Goal: Contribute content: Add original content to the website for others to see

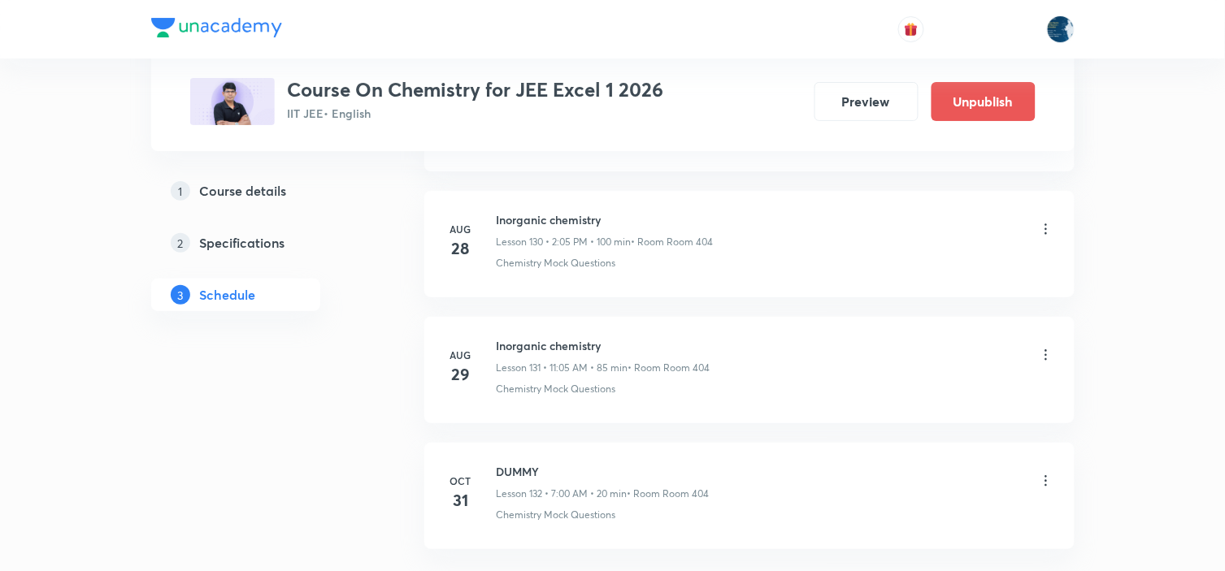
scroll to position [17483, 0]
click at [509, 217] on h6 "Inorganic chemistry" at bounding box center [604, 214] width 214 height 17
copy h6 "Inorganic chemistry"
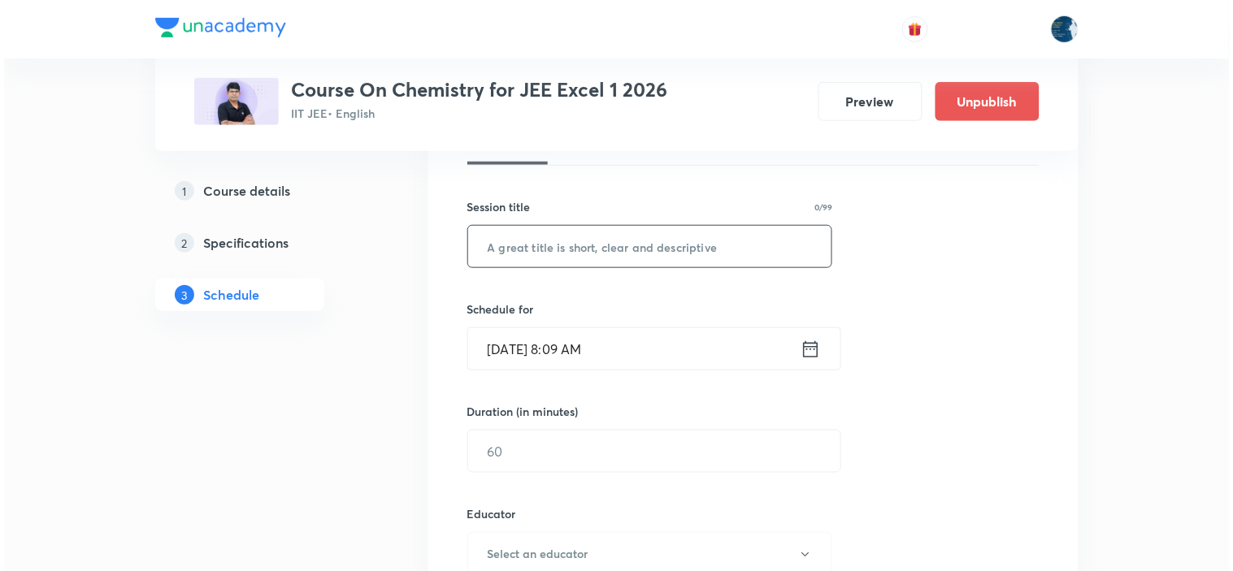
scroll to position [271, 0]
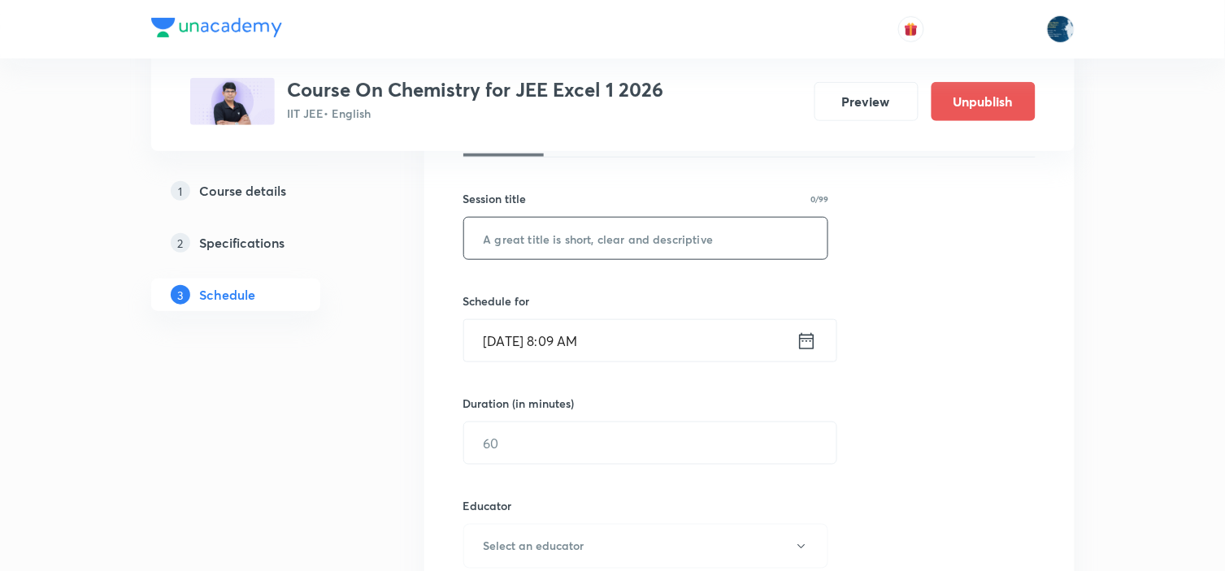
click at [533, 223] on input "text" at bounding box center [646, 238] width 364 height 41
paste input "Inorganic chemistry"
type input "Inorganic chemistry"
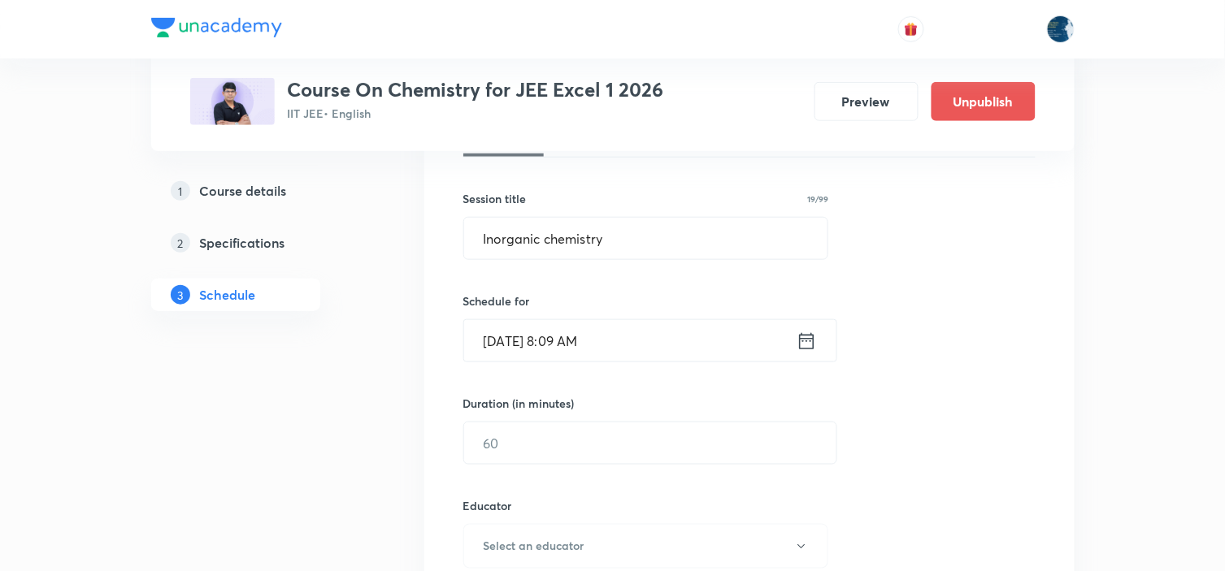
click at [808, 341] on icon at bounding box center [806, 341] width 20 height 23
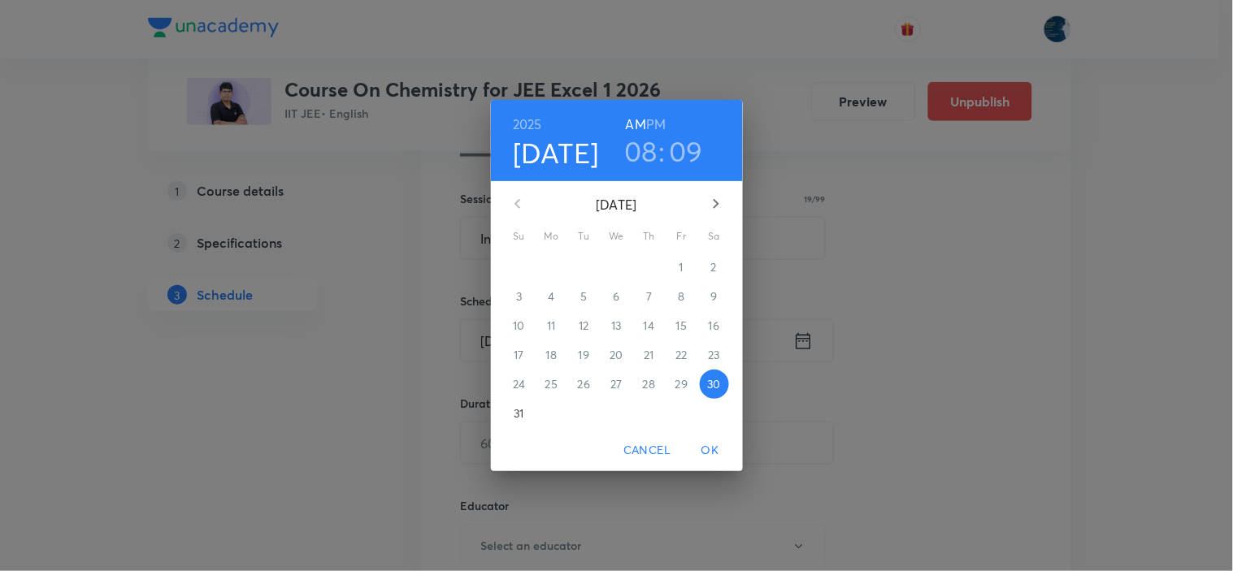
click at [684, 159] on h3 "09" at bounding box center [686, 151] width 34 height 34
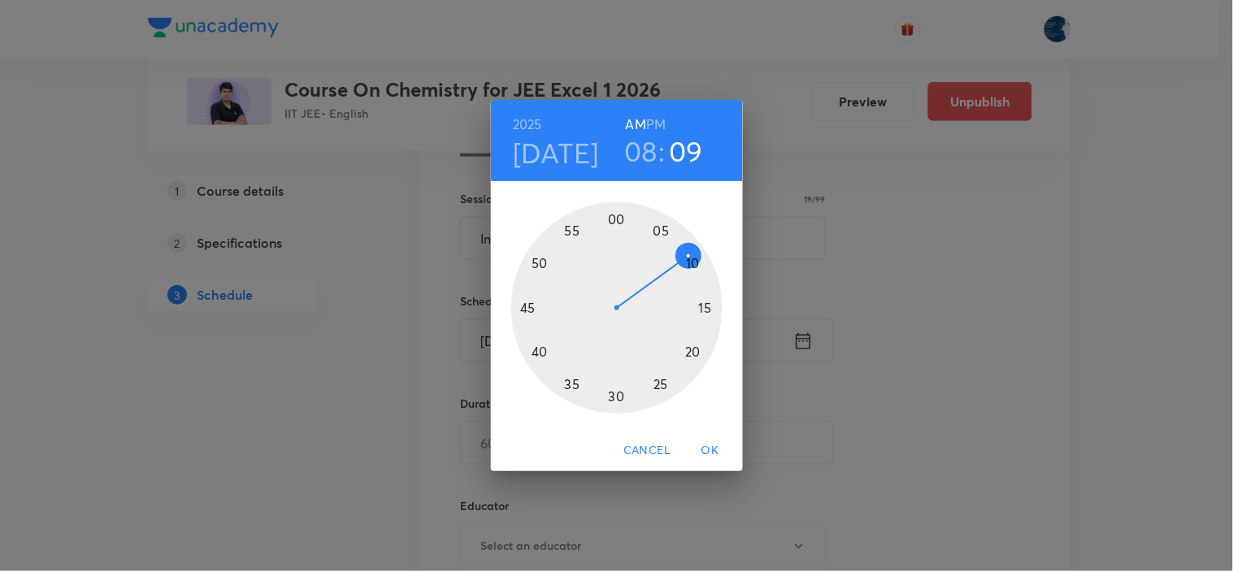
click at [541, 351] on div at bounding box center [616, 307] width 211 height 211
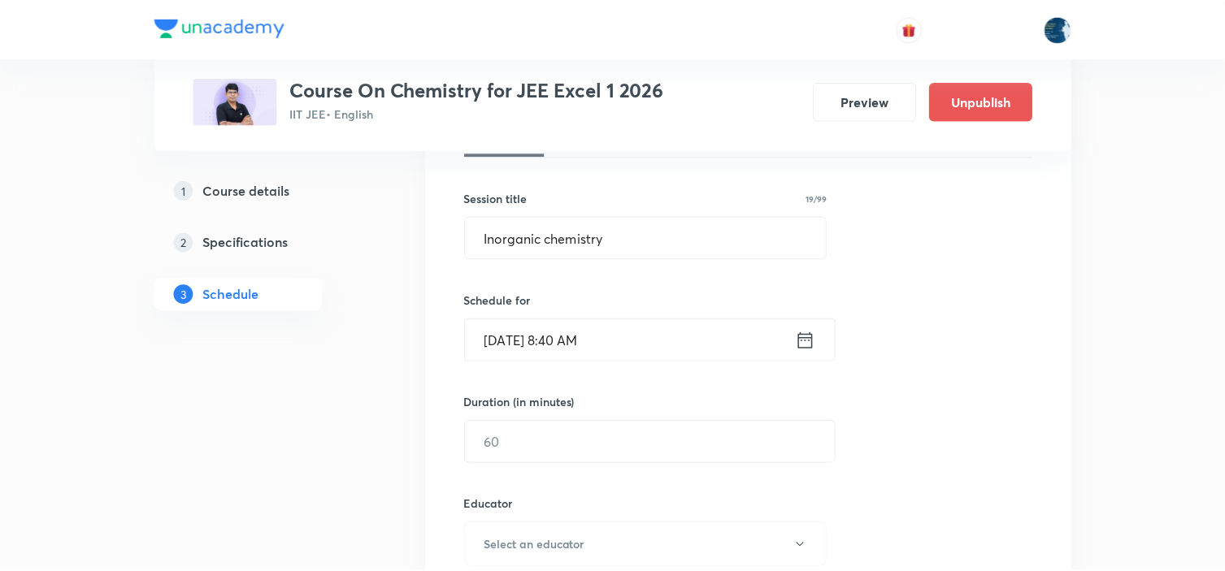
scroll to position [361, 0]
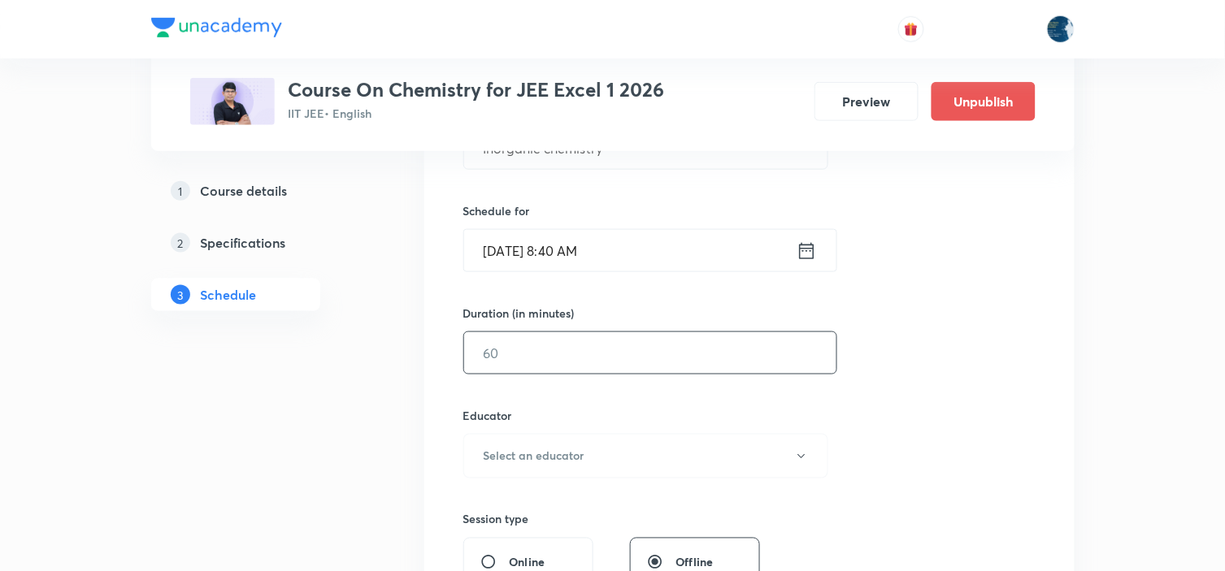
click at [553, 360] on input "text" at bounding box center [650, 352] width 372 height 41
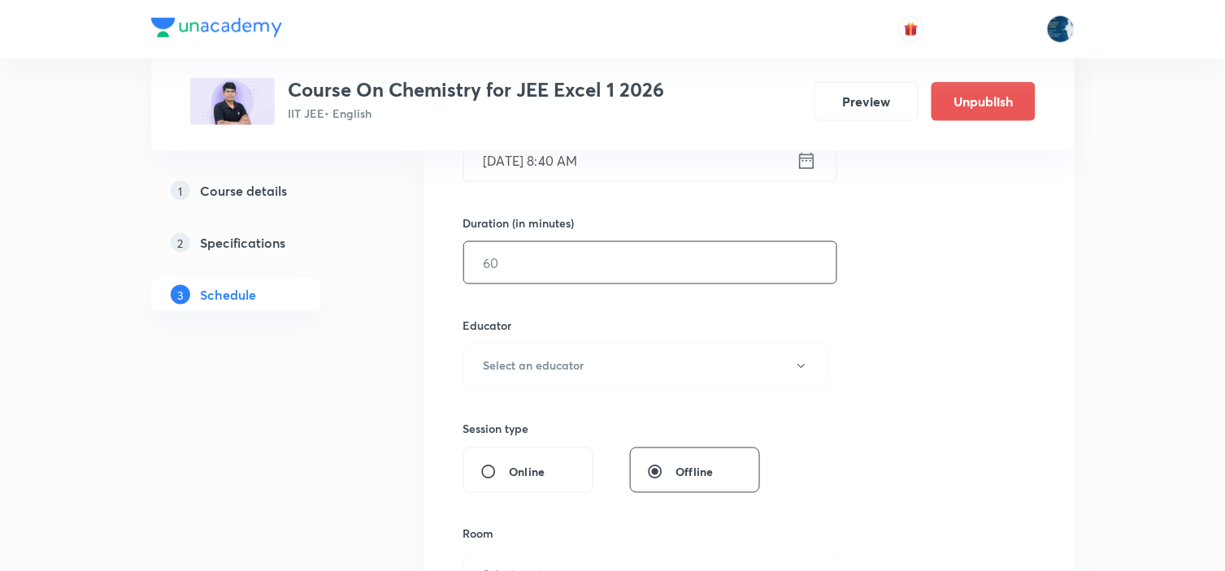
click at [629, 267] on input "text" at bounding box center [650, 262] width 372 height 41
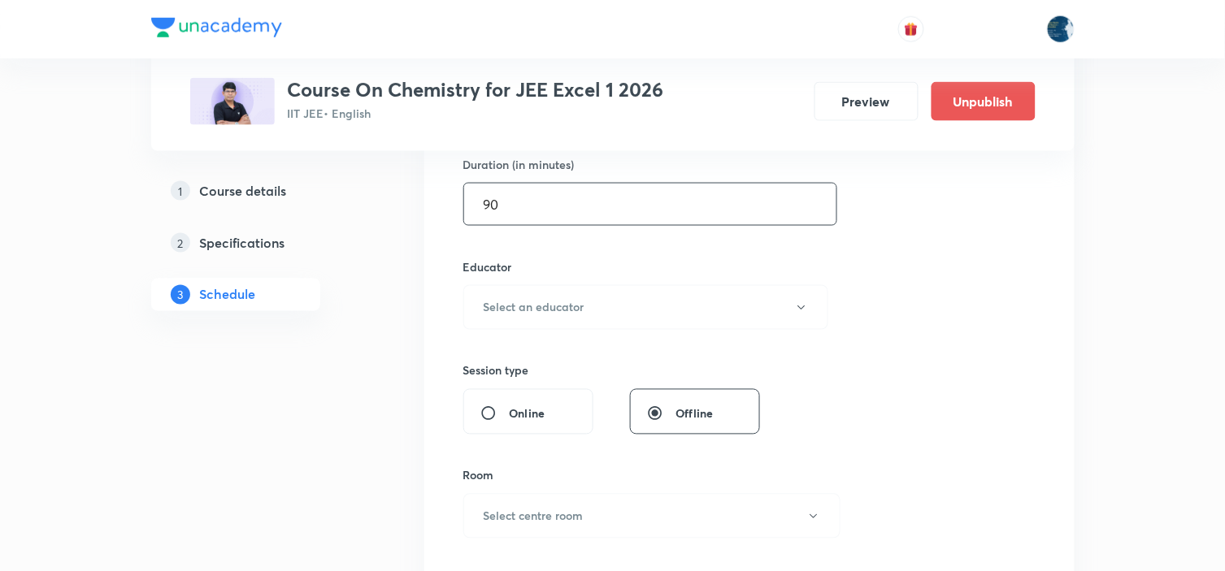
scroll to position [541, 0]
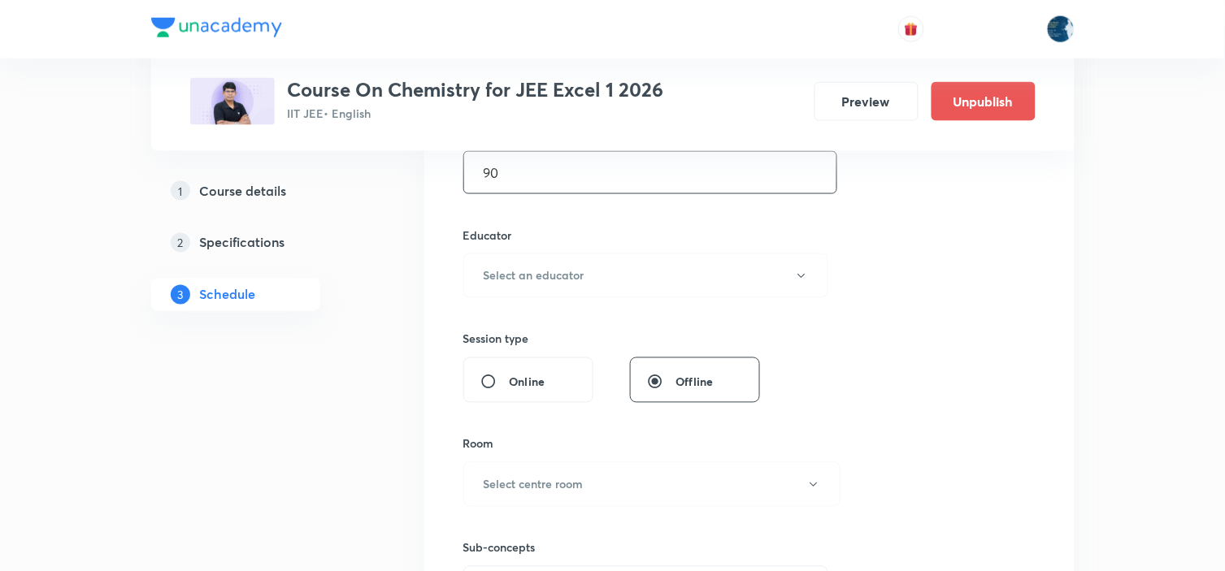
type input "90"
click at [630, 265] on button "Select an educator" at bounding box center [646, 276] width 366 height 45
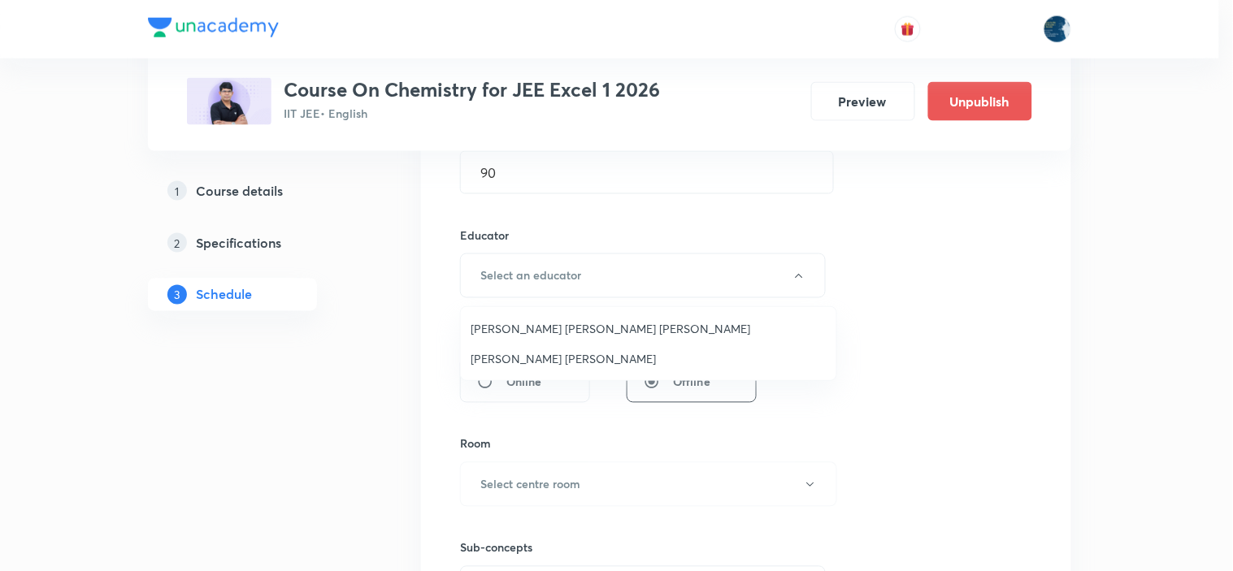
click at [566, 352] on span "Sripati Surya Dilip" at bounding box center [649, 358] width 356 height 17
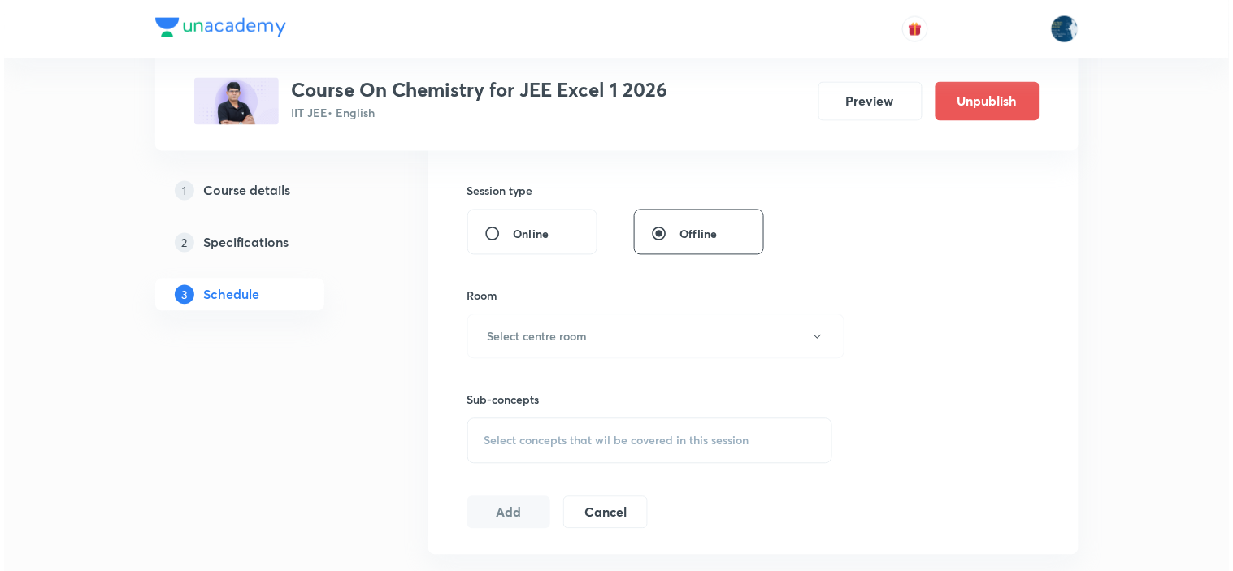
scroll to position [722, 0]
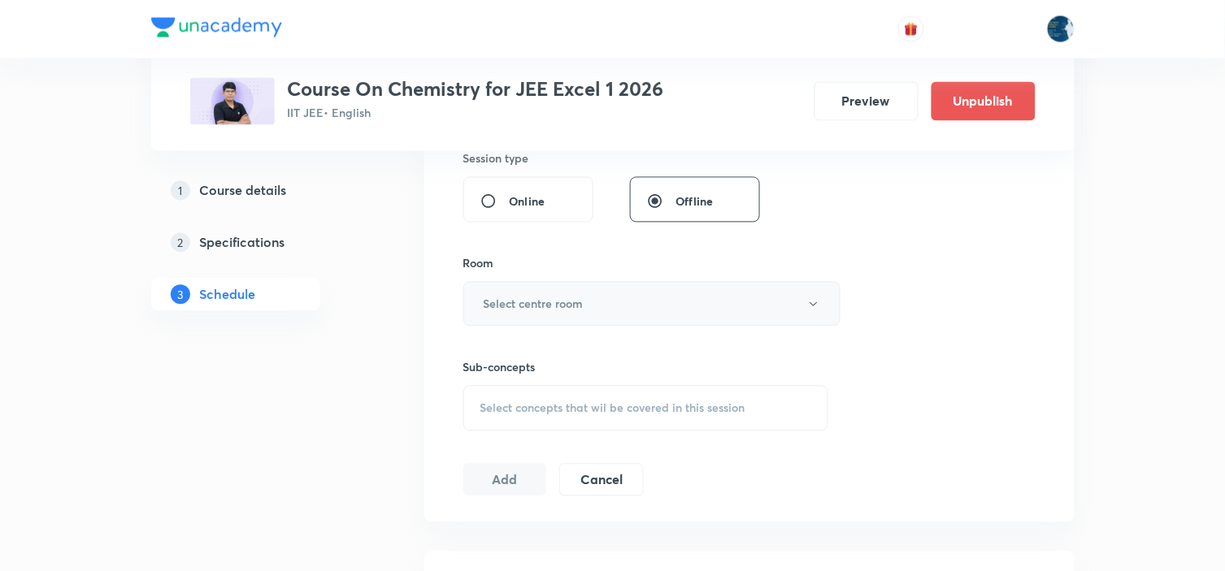
click at [577, 315] on button "Select centre room" at bounding box center [651, 304] width 377 height 45
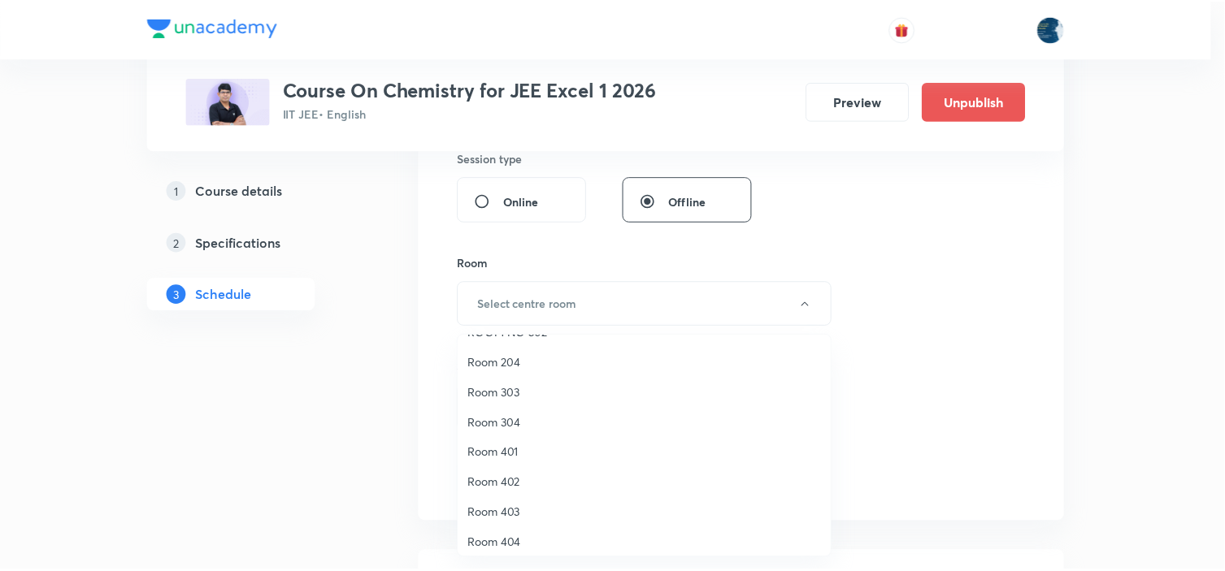
scroll to position [302, 0]
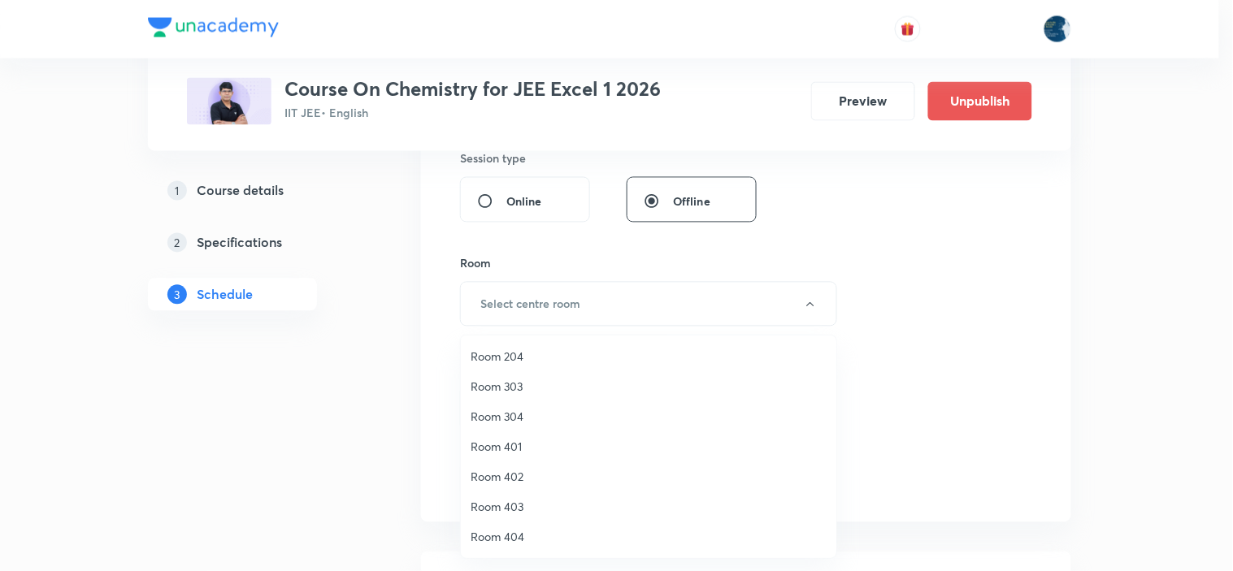
click at [484, 533] on span "Room 404" at bounding box center [649, 536] width 356 height 17
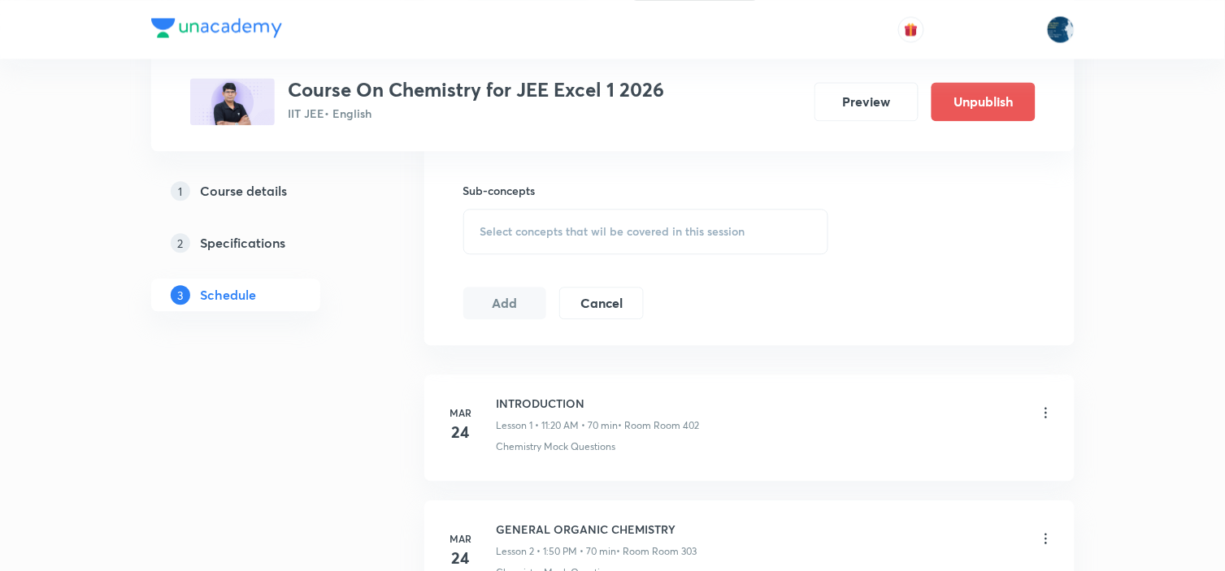
scroll to position [903, 0]
click at [571, 212] on div "Select concepts that wil be covered in this session" at bounding box center [646, 228] width 366 height 46
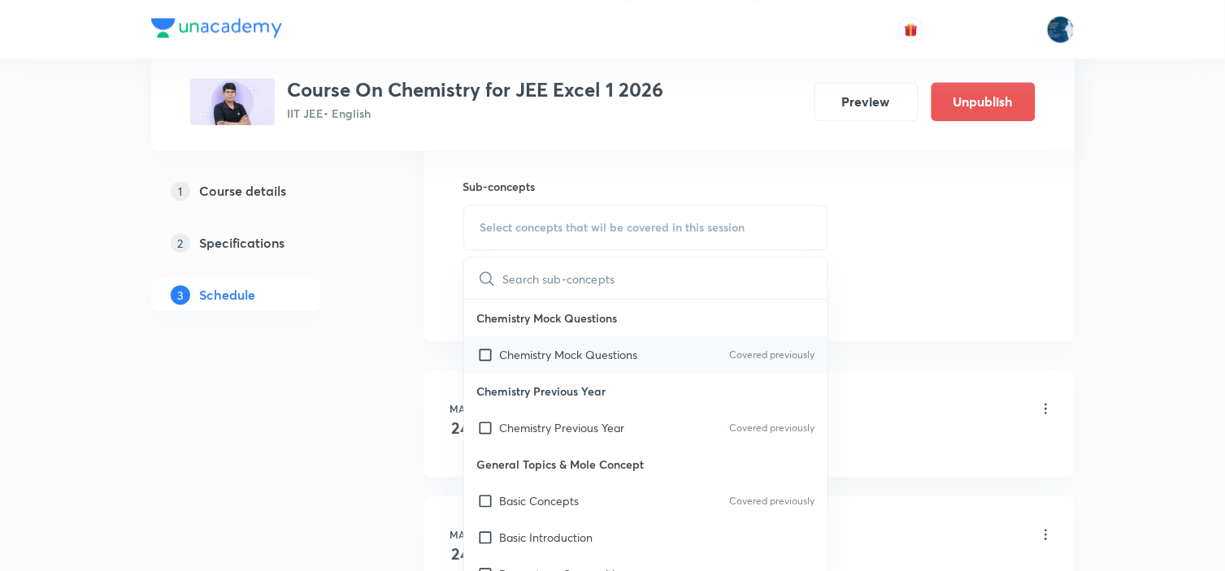
click at [716, 345] on div "Chemistry Mock Questions Covered previously" at bounding box center [646, 354] width 364 height 37
checkbox input "true"
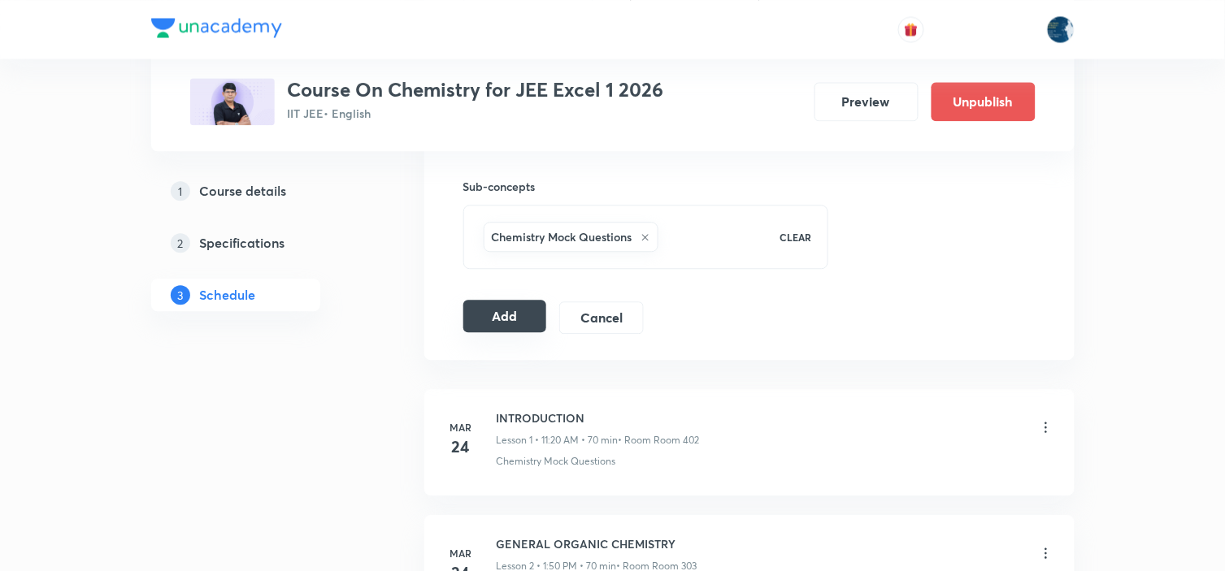
click at [513, 314] on button "Add" at bounding box center [505, 316] width 84 height 33
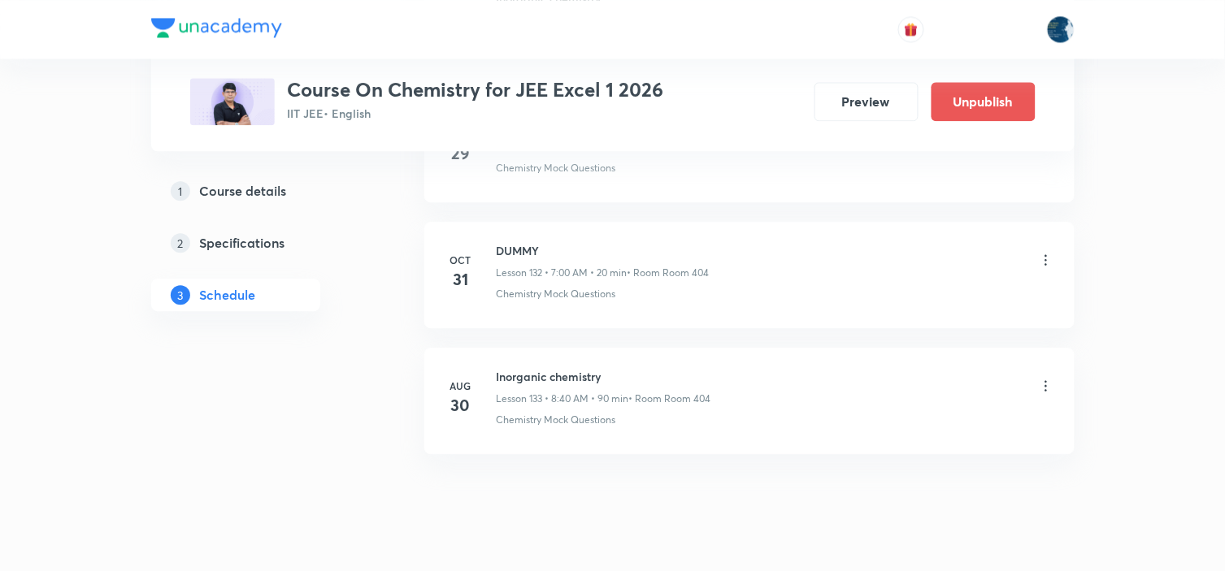
scroll to position [16757, 0]
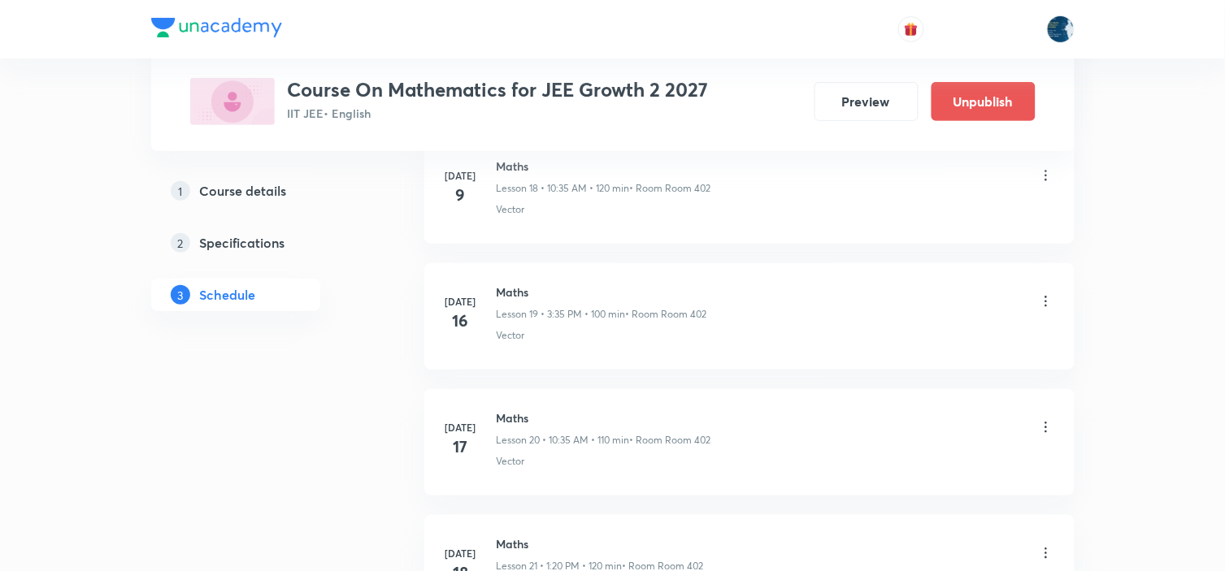
scroll to position [6637, 0]
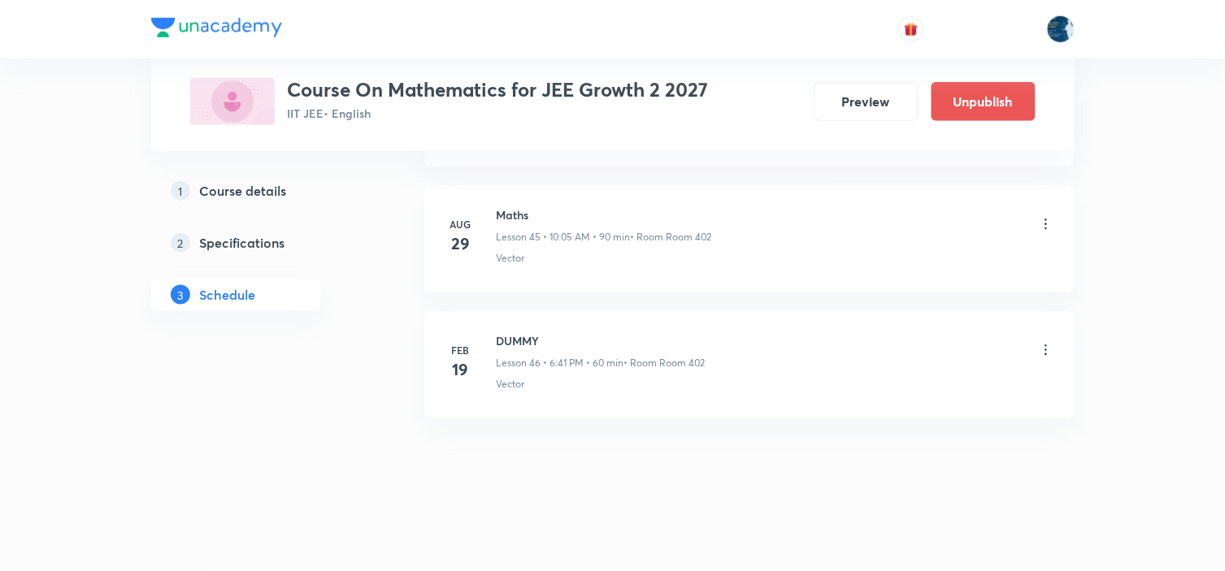
click at [500, 213] on h6 "Maths" at bounding box center [604, 214] width 215 height 17
copy h6 "Maths"
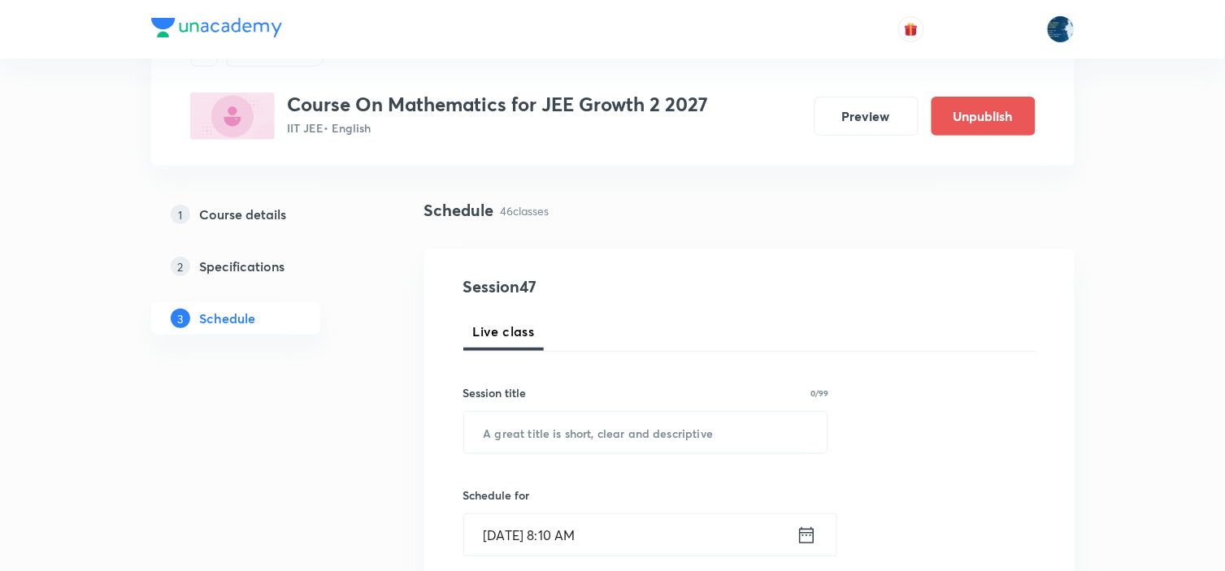
scroll to position [180, 0]
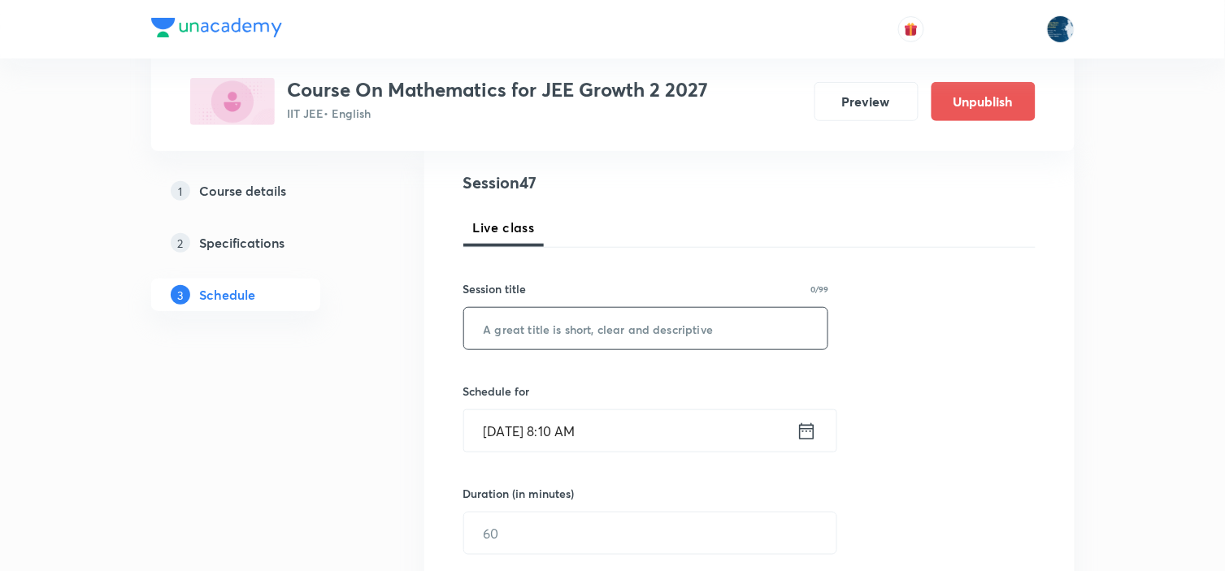
click at [571, 332] on input "text" at bounding box center [646, 328] width 364 height 41
paste input "Maths"
type input "Maths"
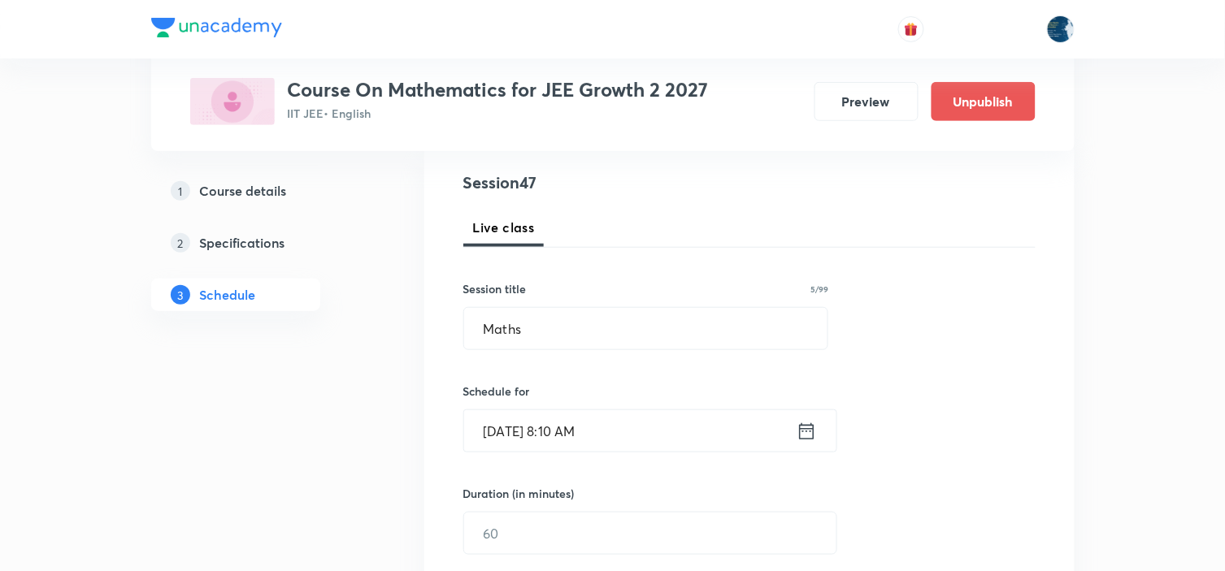
click at [809, 434] on icon at bounding box center [806, 431] width 20 height 23
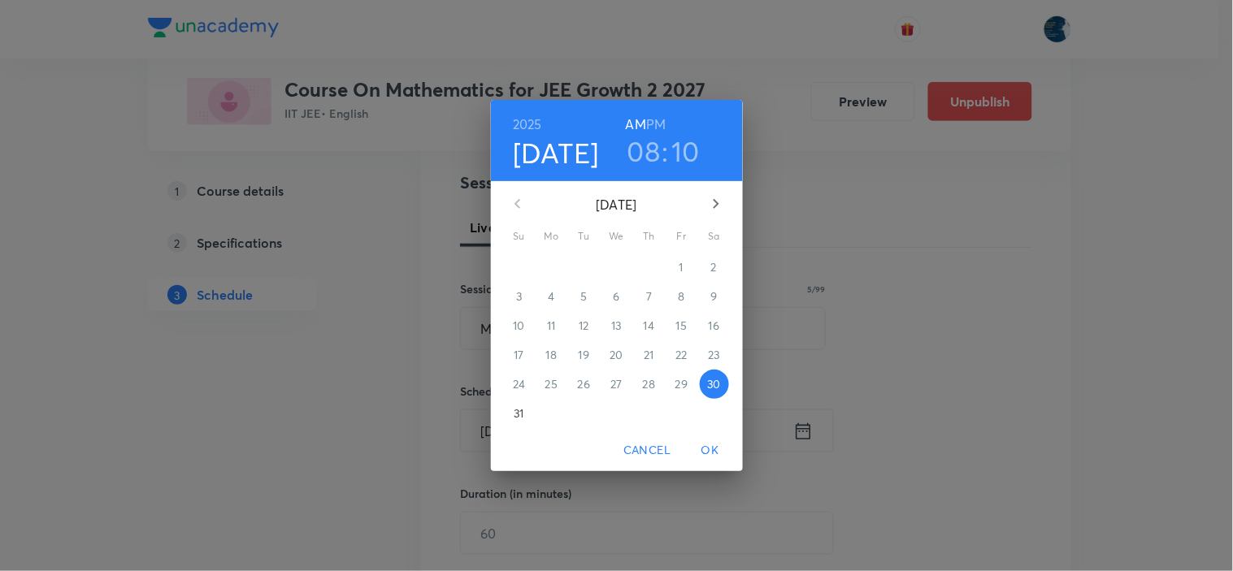
click at [694, 143] on h3 "10" at bounding box center [686, 151] width 28 height 34
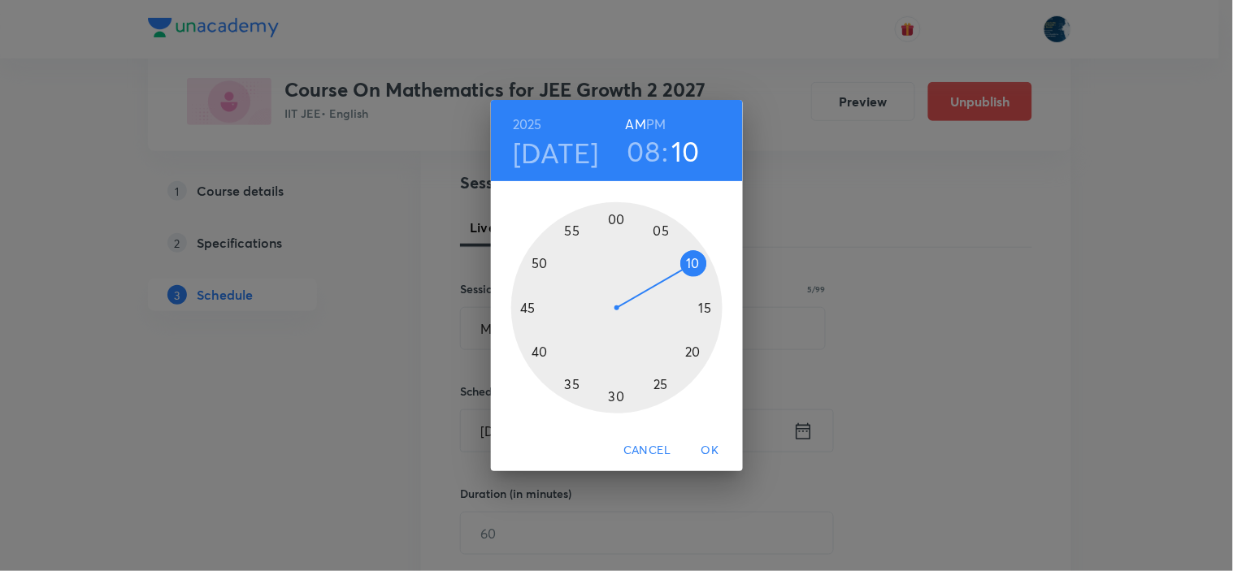
click at [570, 380] on div at bounding box center [616, 307] width 211 height 211
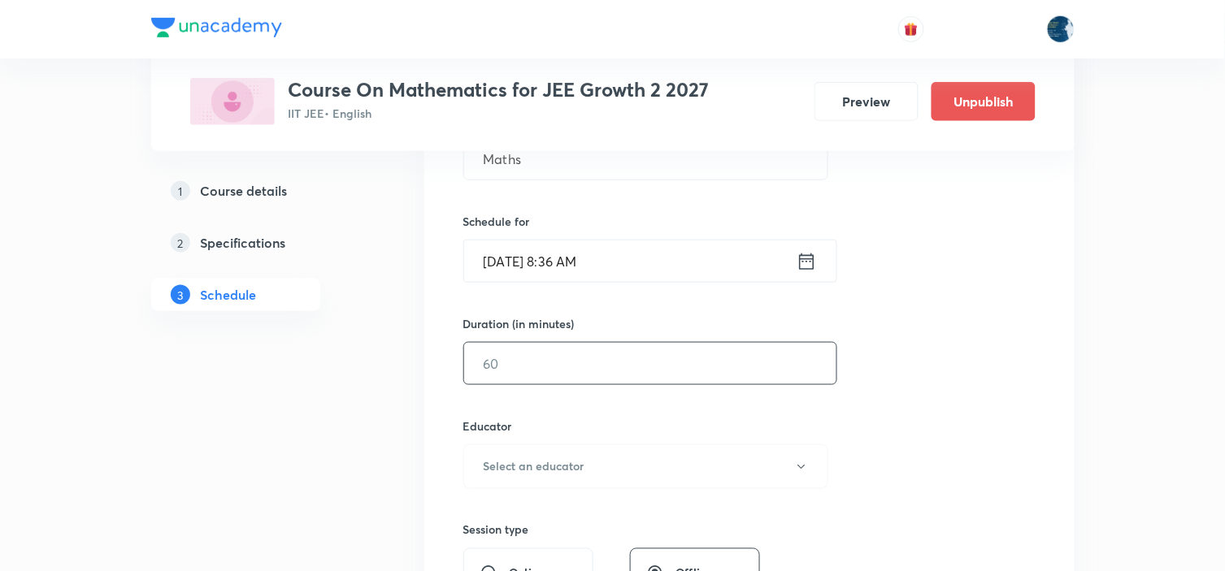
scroll to position [361, 0]
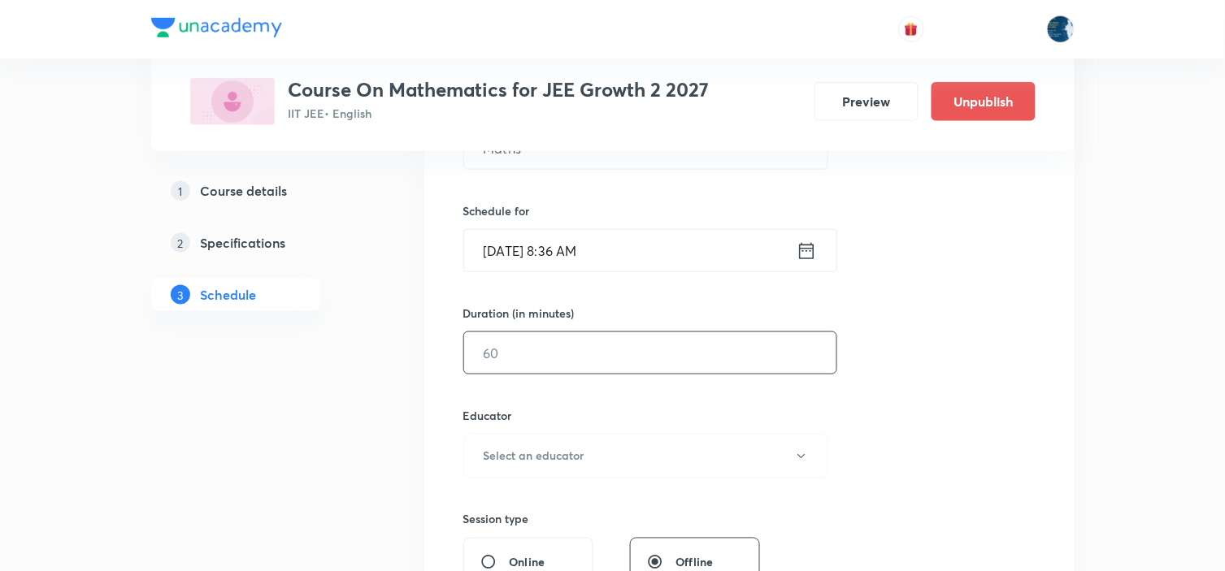
click at [577, 354] on input "text" at bounding box center [650, 352] width 372 height 41
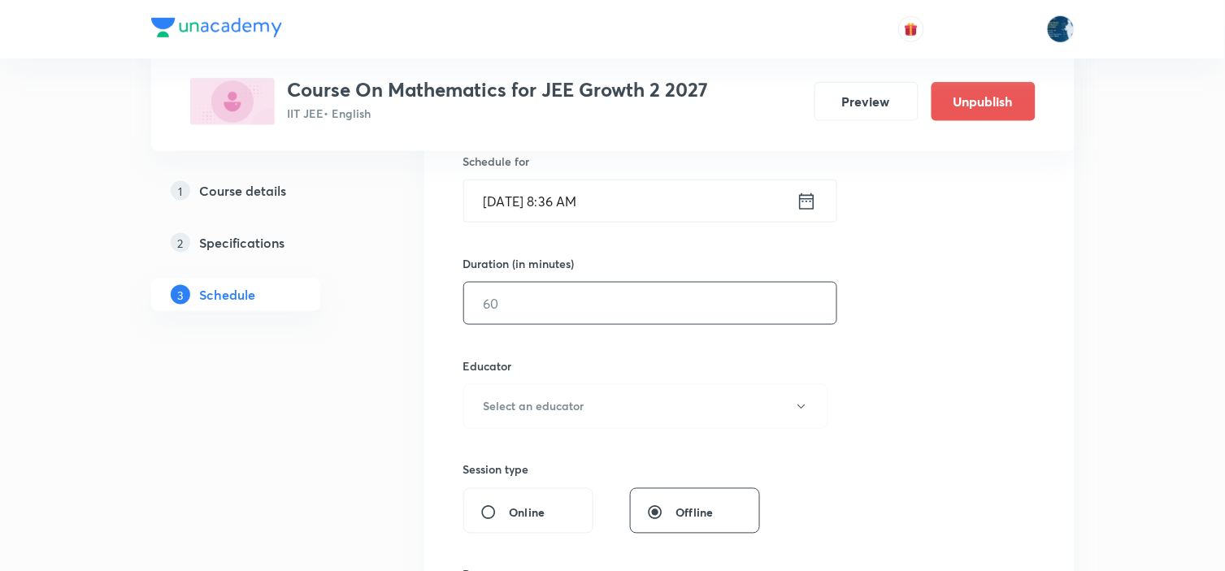
scroll to position [451, 0]
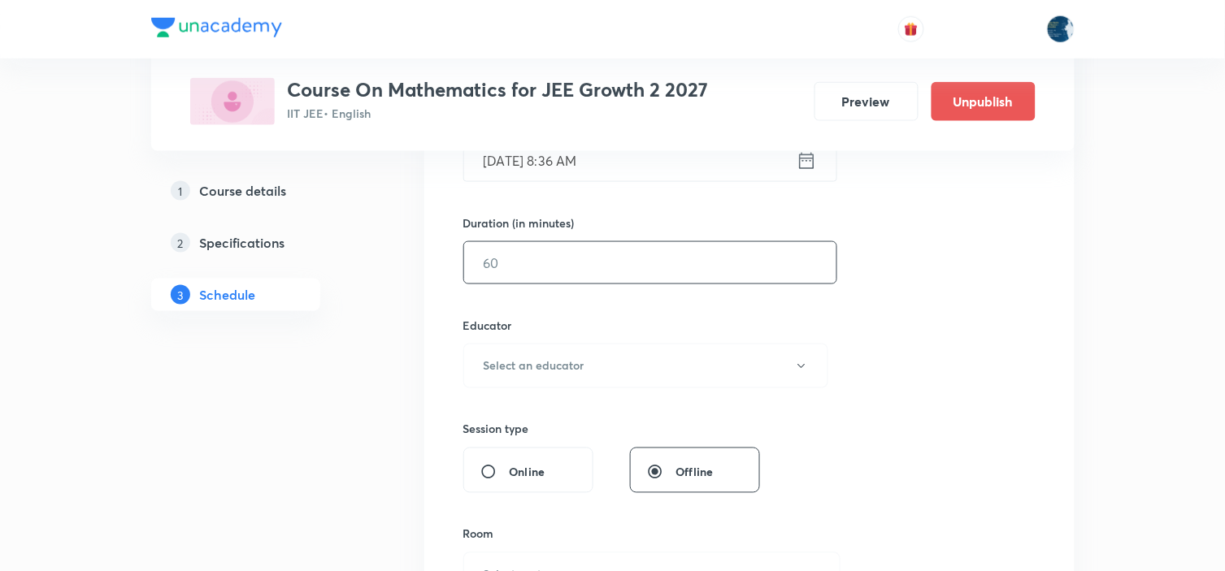
click at [640, 264] on input "text" at bounding box center [650, 262] width 372 height 41
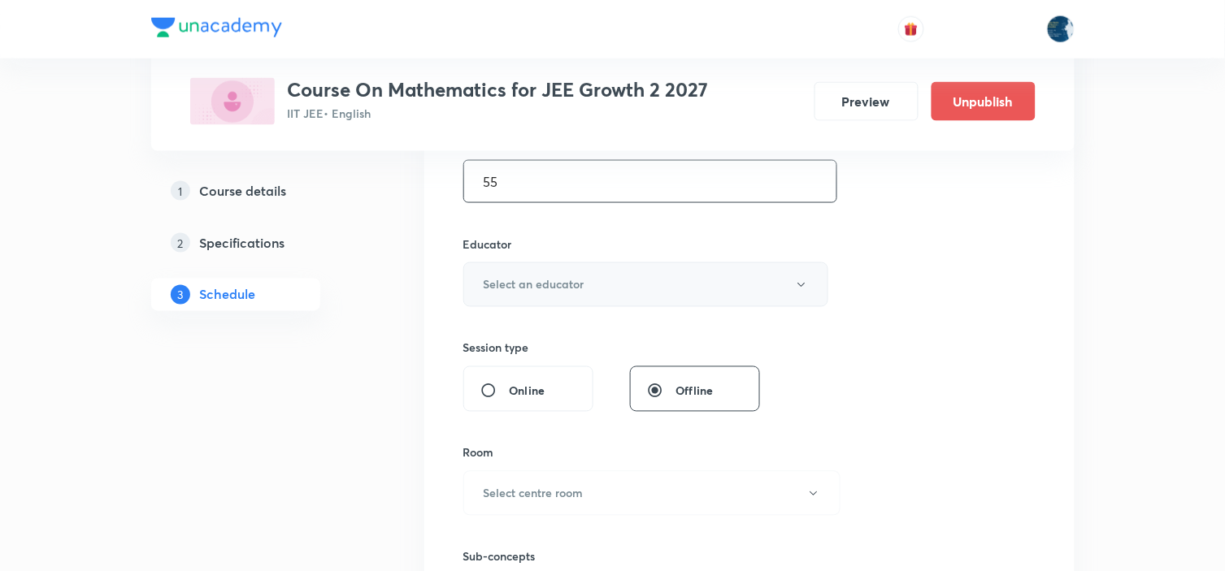
scroll to position [541, 0]
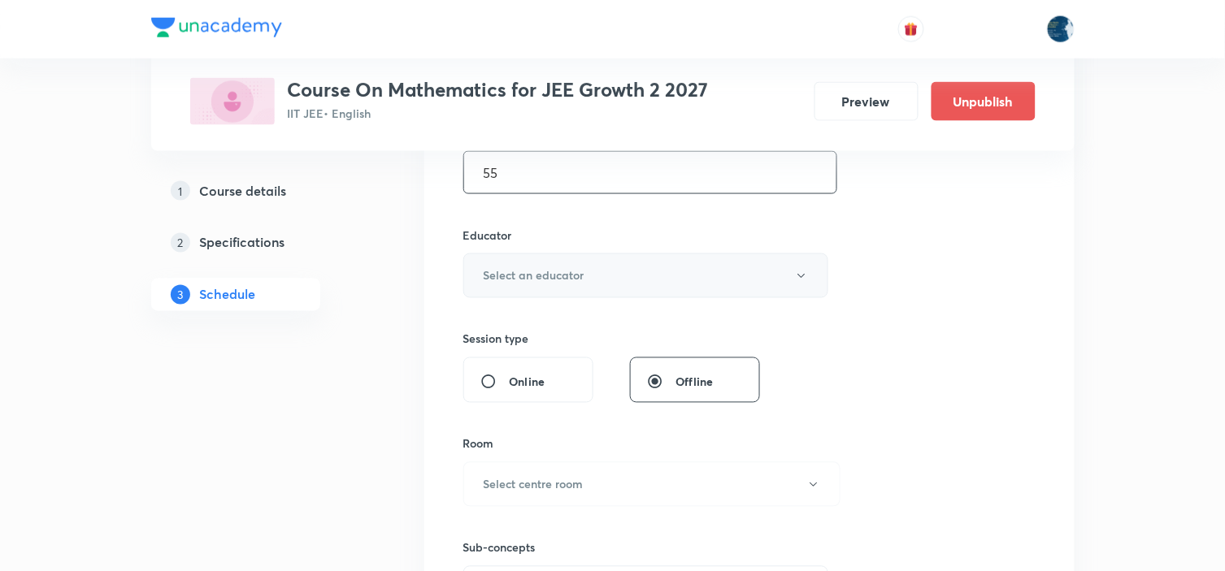
type input "55"
click at [684, 274] on button "Select an educator" at bounding box center [646, 276] width 366 height 45
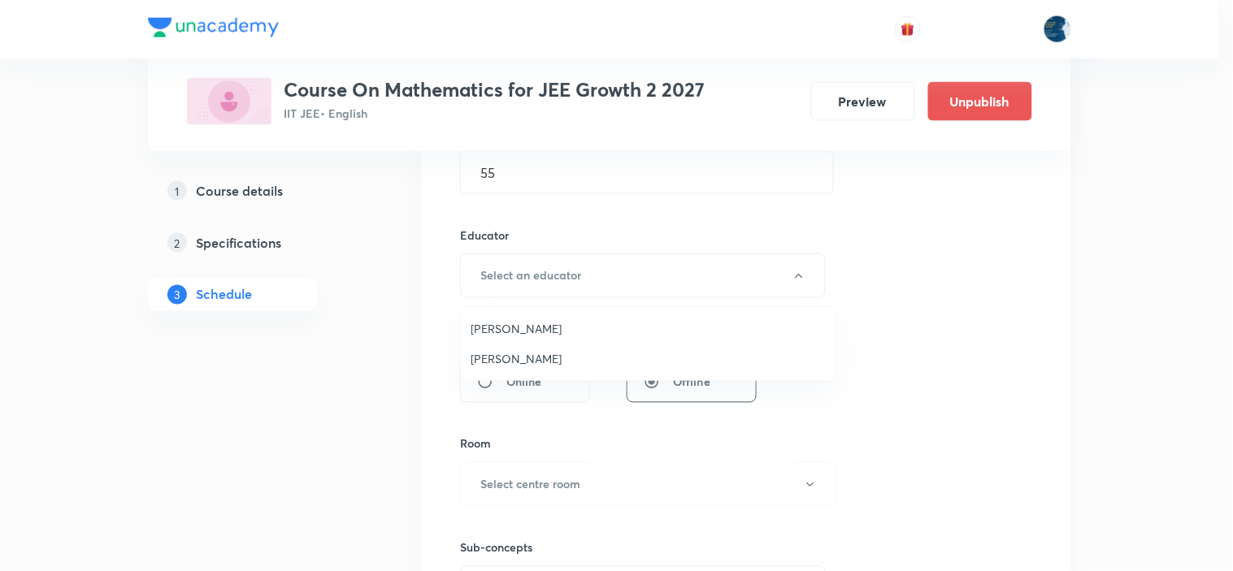
click at [589, 310] on ul "Polampalli Rajesh Nandkishor Garg" at bounding box center [648, 343] width 375 height 73
click at [612, 330] on span "Polampalli Rajesh" at bounding box center [649, 328] width 356 height 17
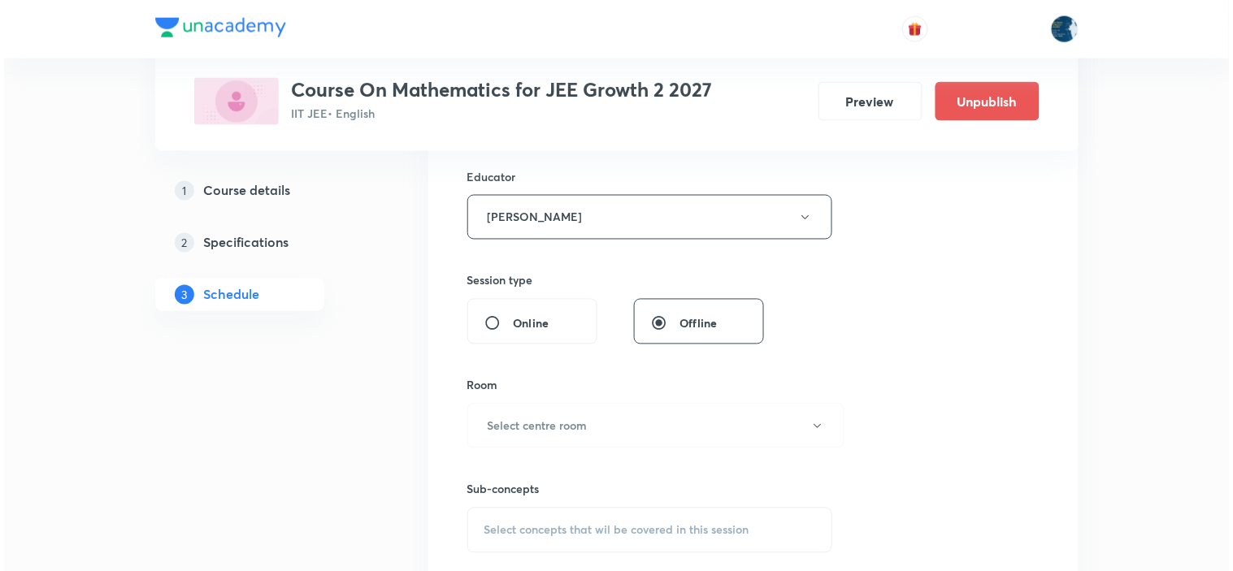
scroll to position [632, 0]
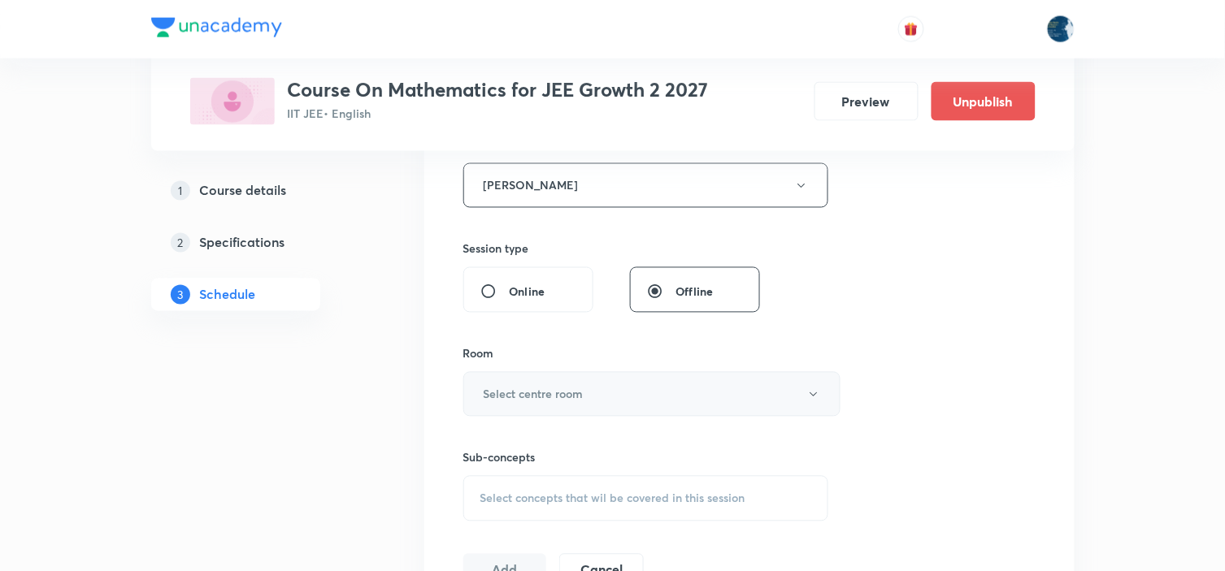
click at [612, 388] on button "Select centre room" at bounding box center [651, 394] width 377 height 45
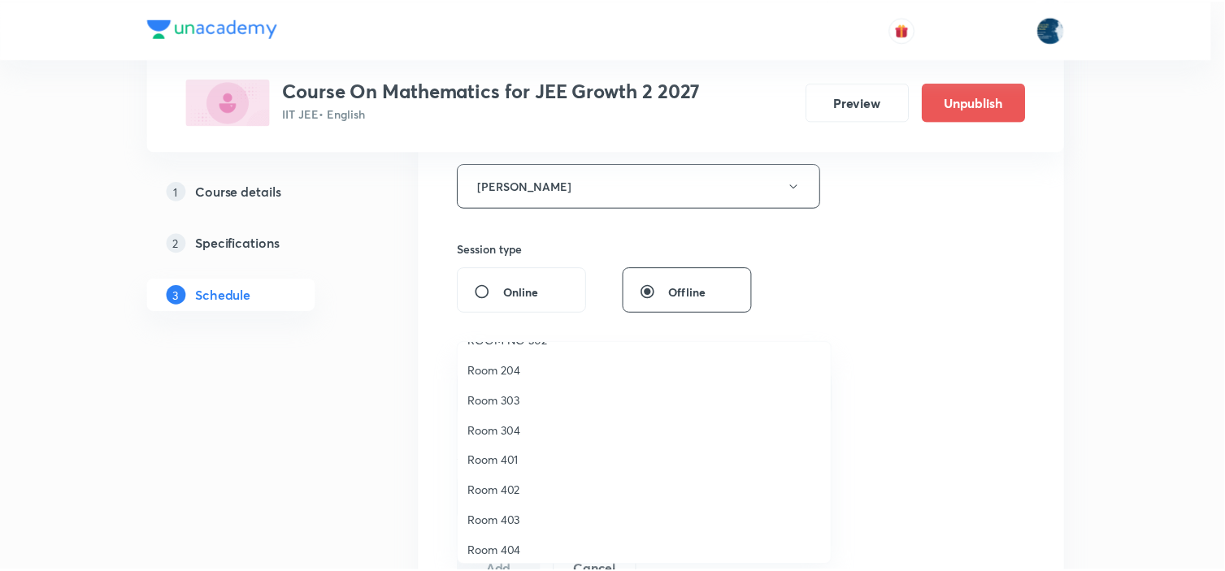
scroll to position [302, 0]
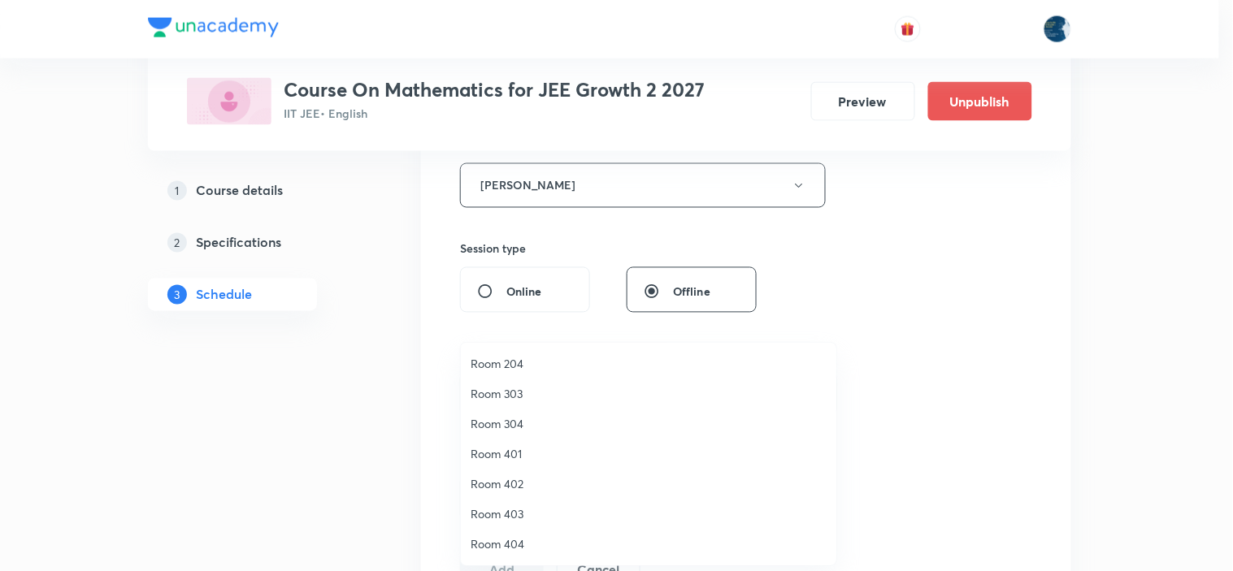
drag, startPoint x: 518, startPoint y: 536, endPoint x: 533, endPoint y: 494, distance: 45.0
click at [519, 536] on span "Room 404" at bounding box center [649, 544] width 356 height 17
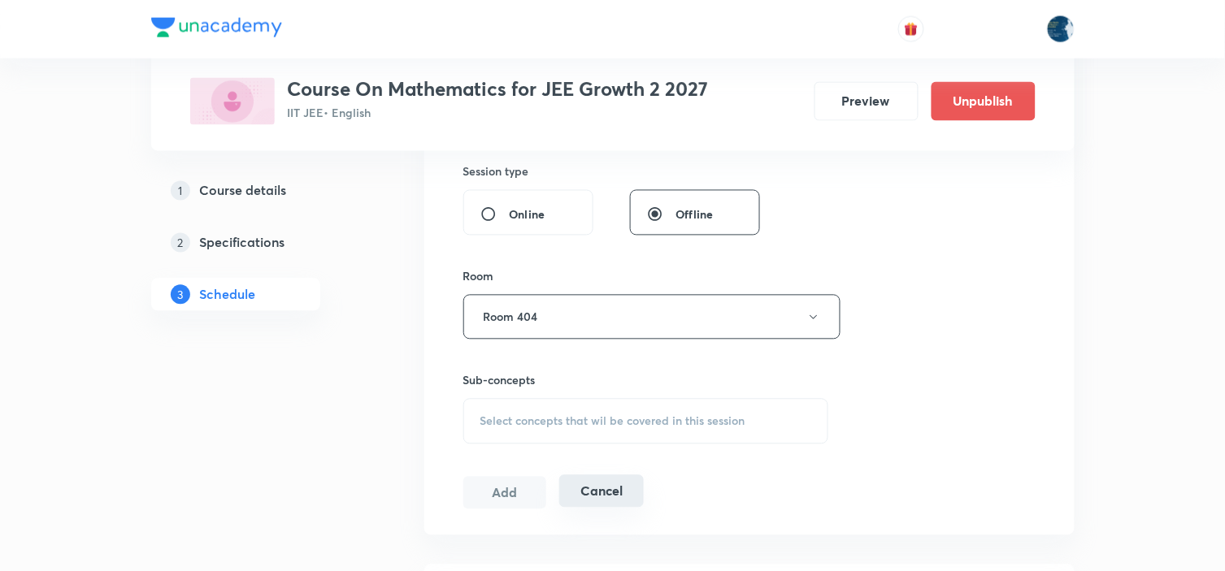
scroll to position [813, 0]
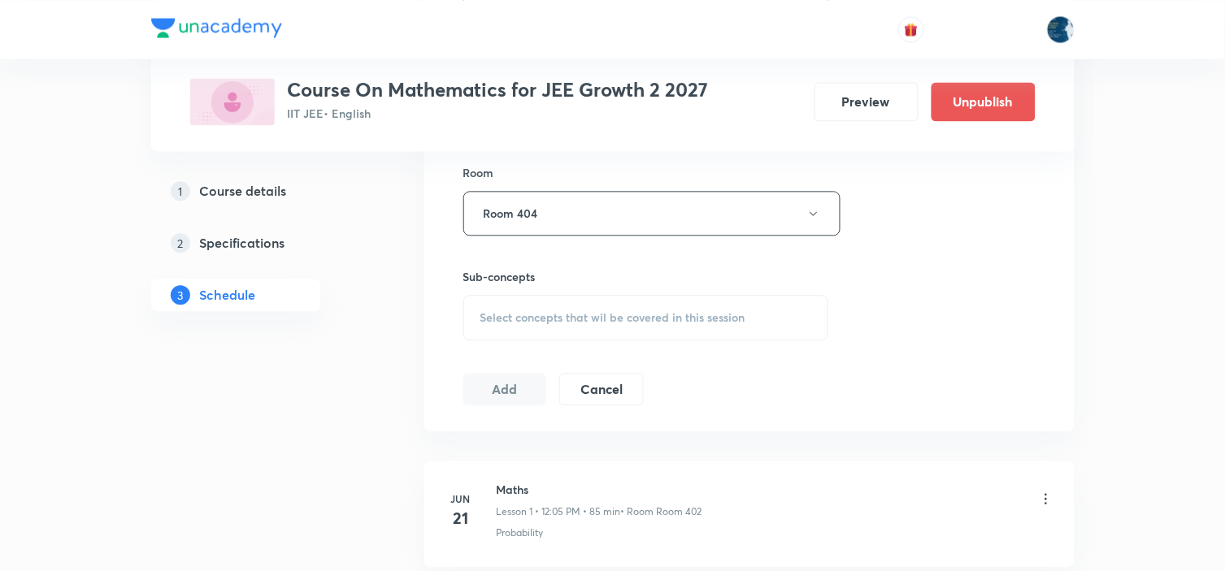
click at [642, 301] on div "Select concepts that wil be covered in this session" at bounding box center [646, 318] width 366 height 46
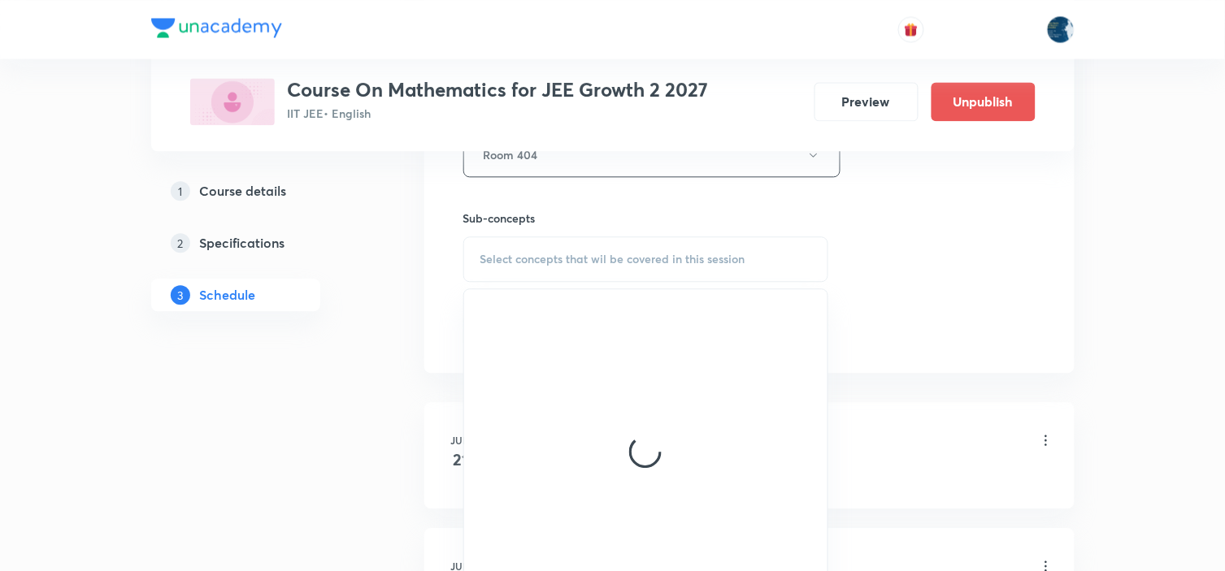
scroll to position [903, 0]
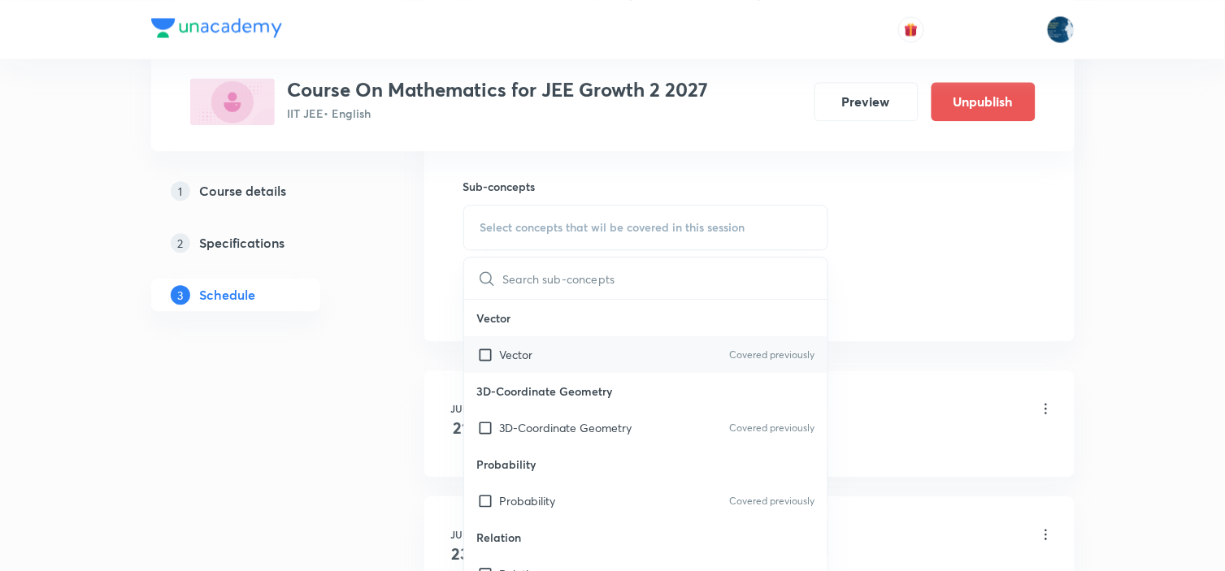
click at [744, 345] on div "Vector Covered previously" at bounding box center [646, 354] width 364 height 37
checkbox input "true"
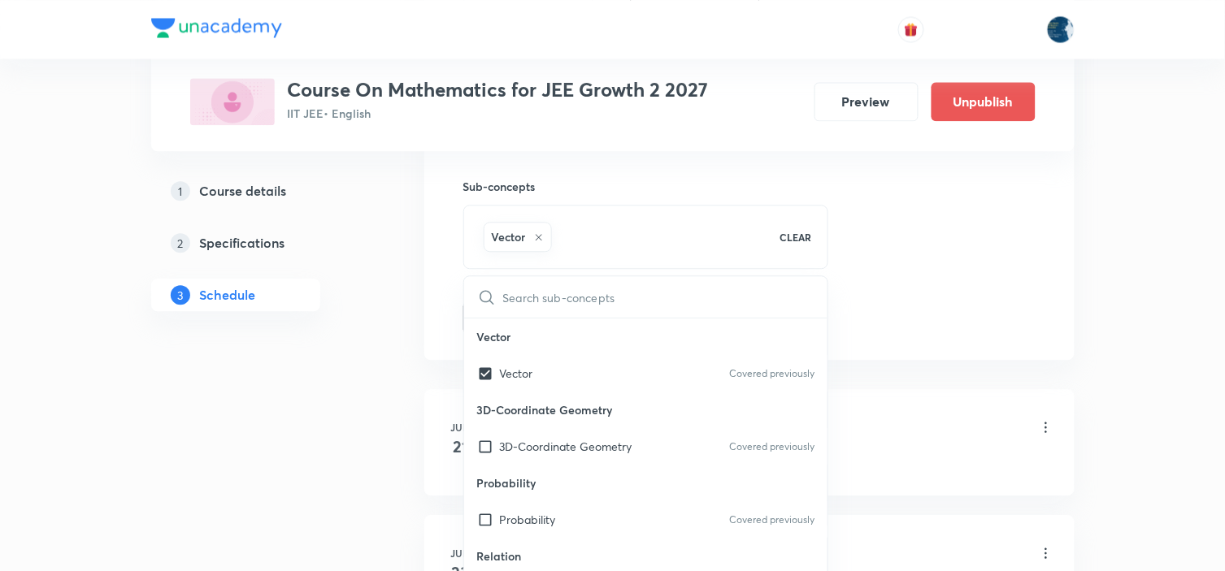
drag, startPoint x: 931, startPoint y: 272, endPoint x: 923, endPoint y: 268, distance: 9.1
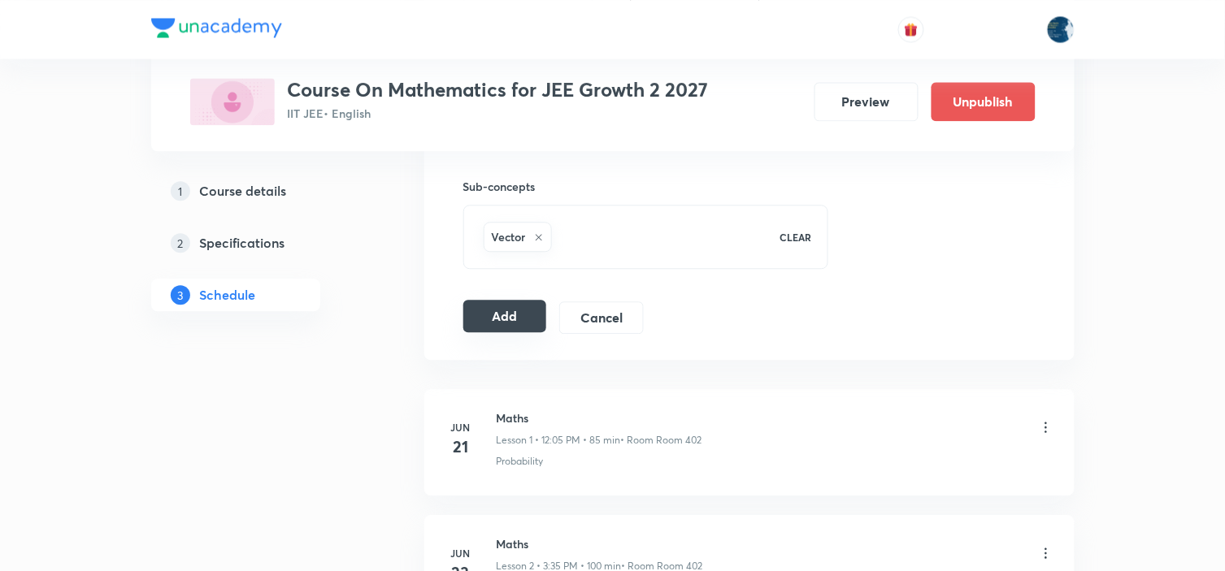
click at [510, 319] on button "Add" at bounding box center [505, 316] width 84 height 33
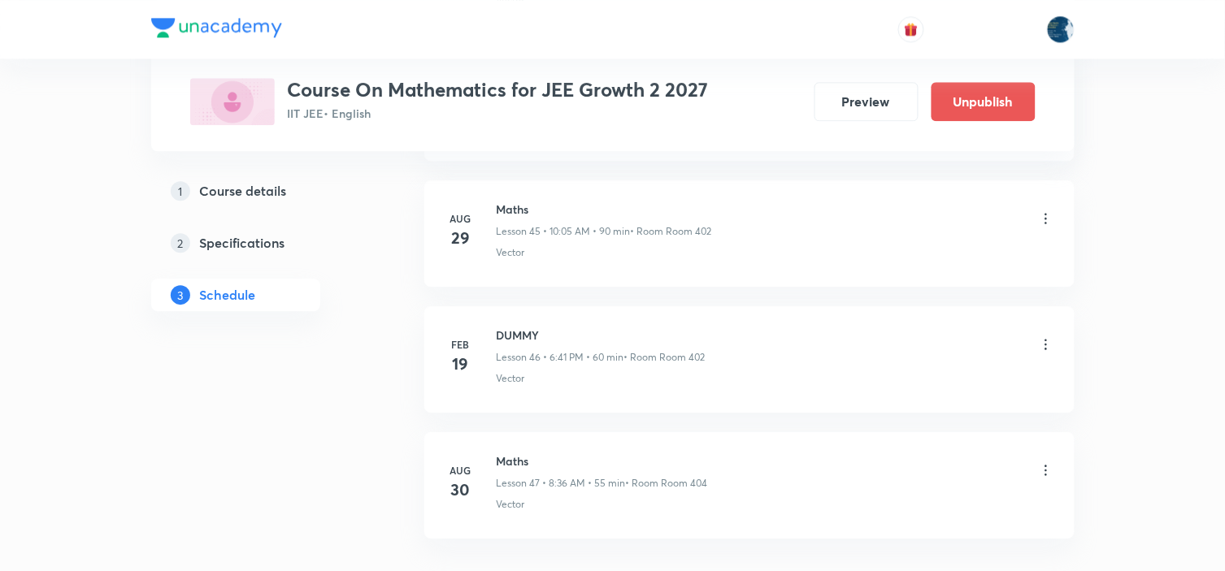
scroll to position [5911, 0]
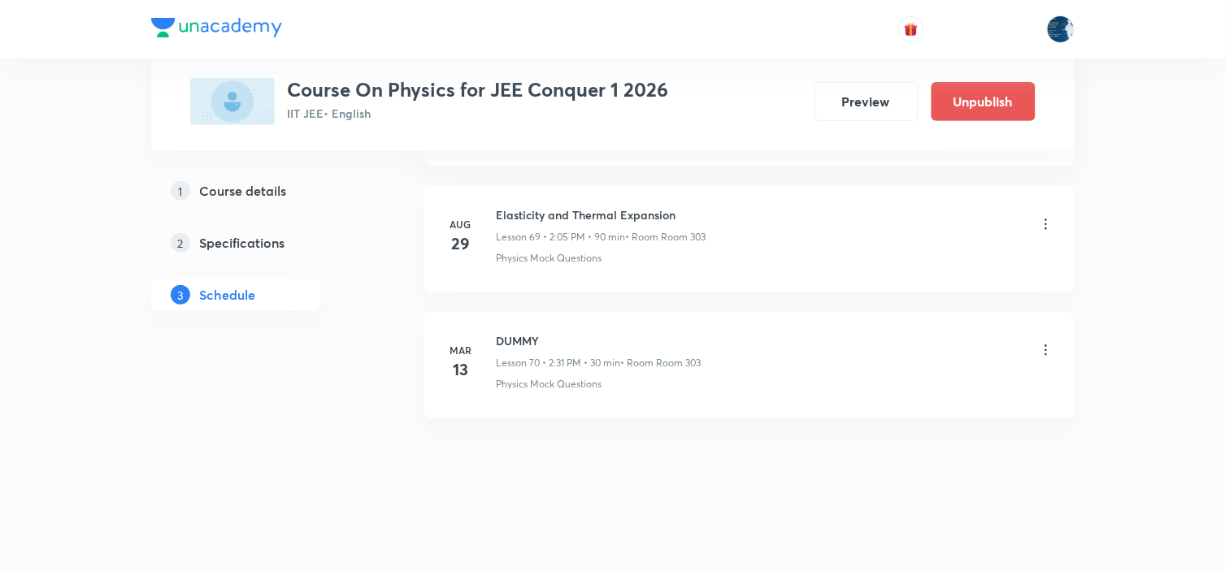
scroll to position [9560, 0]
click at [518, 213] on h6 "Elasticity and Thermal Expansion" at bounding box center [602, 214] width 210 height 17
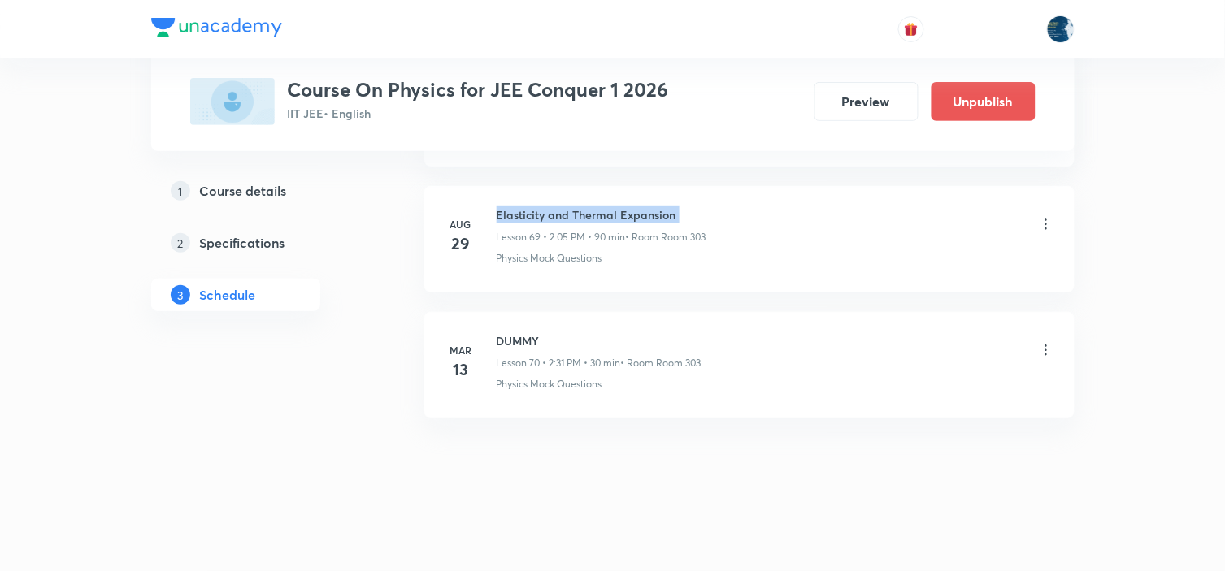
copy h6 "Elasticity and Thermal Expansion"
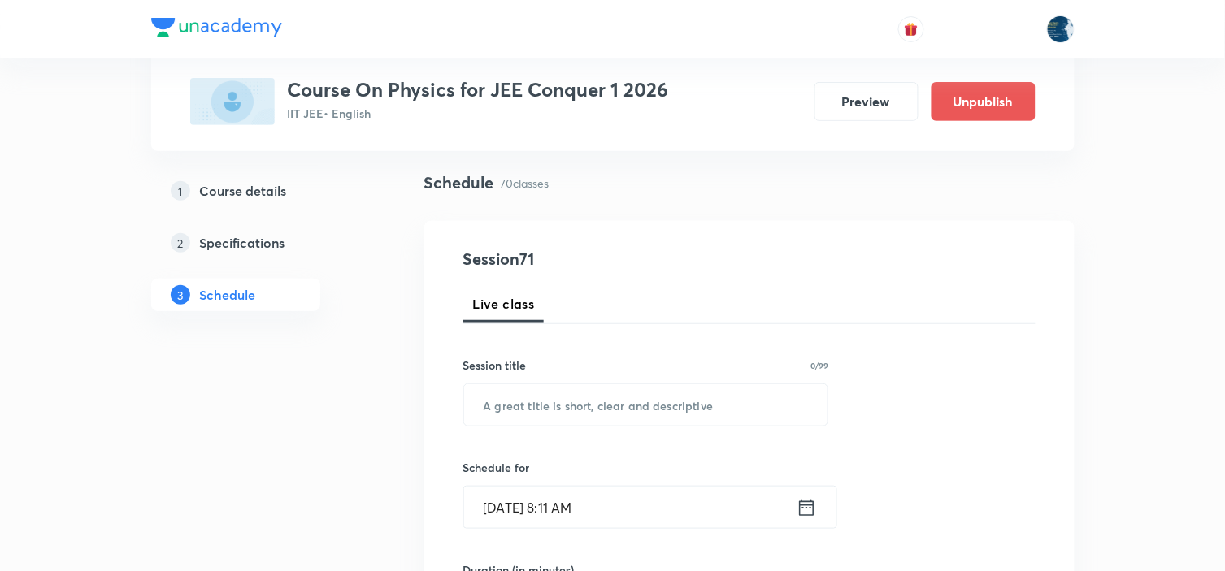
scroll to position [271, 0]
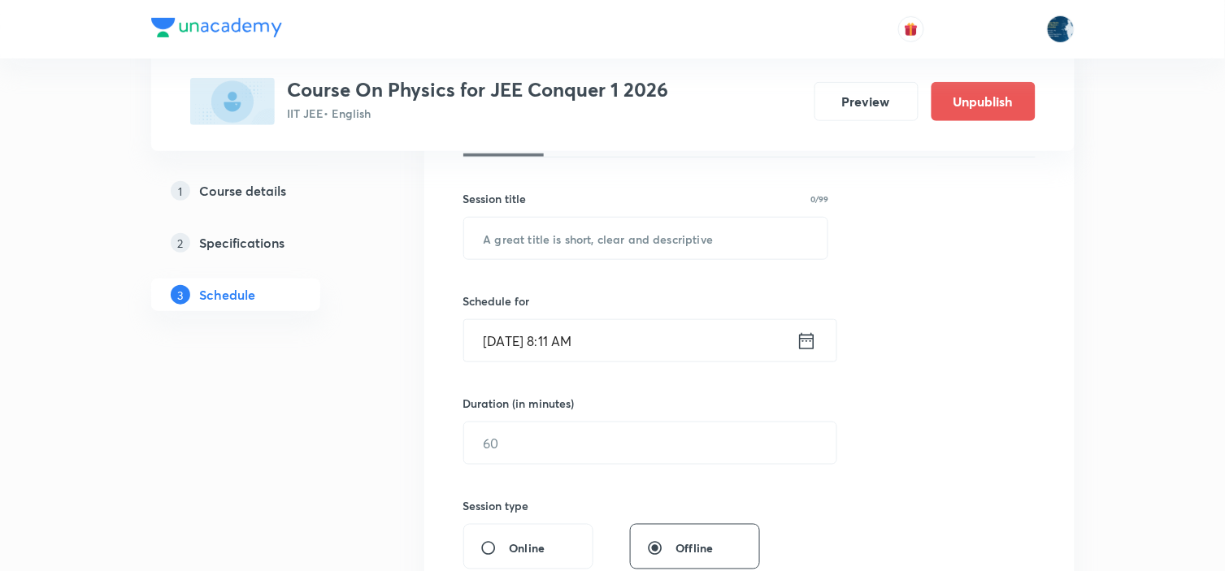
click at [569, 234] on input "text" at bounding box center [646, 238] width 364 height 41
paste input "Elasticity and Thermal Expansion"
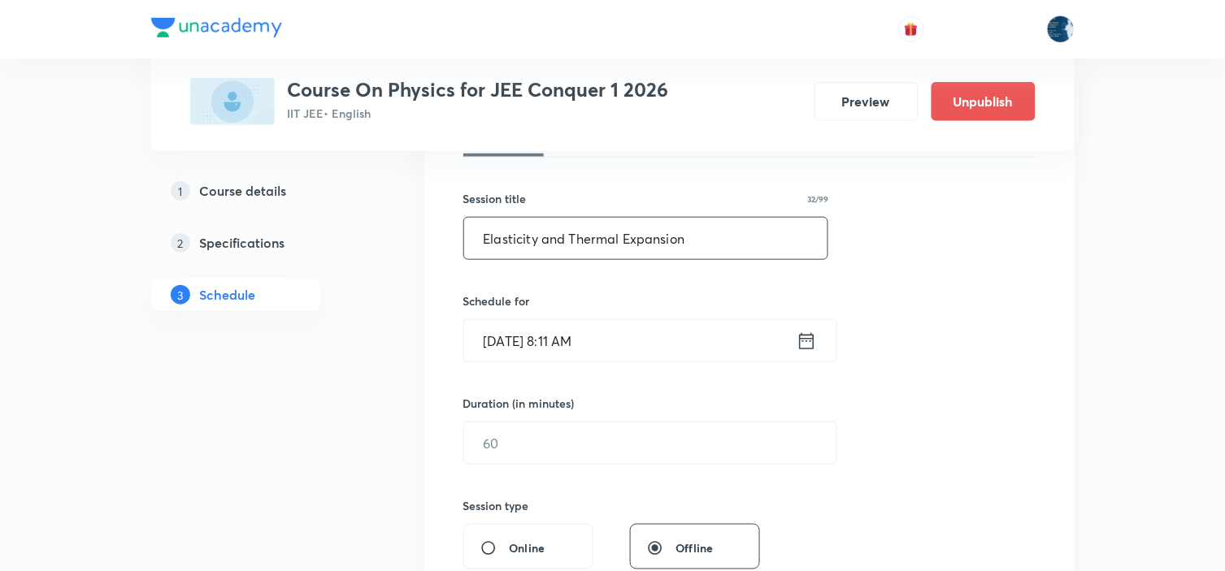
type input "Elasticity and Thermal Expansion"
click at [809, 341] on icon at bounding box center [806, 340] width 15 height 16
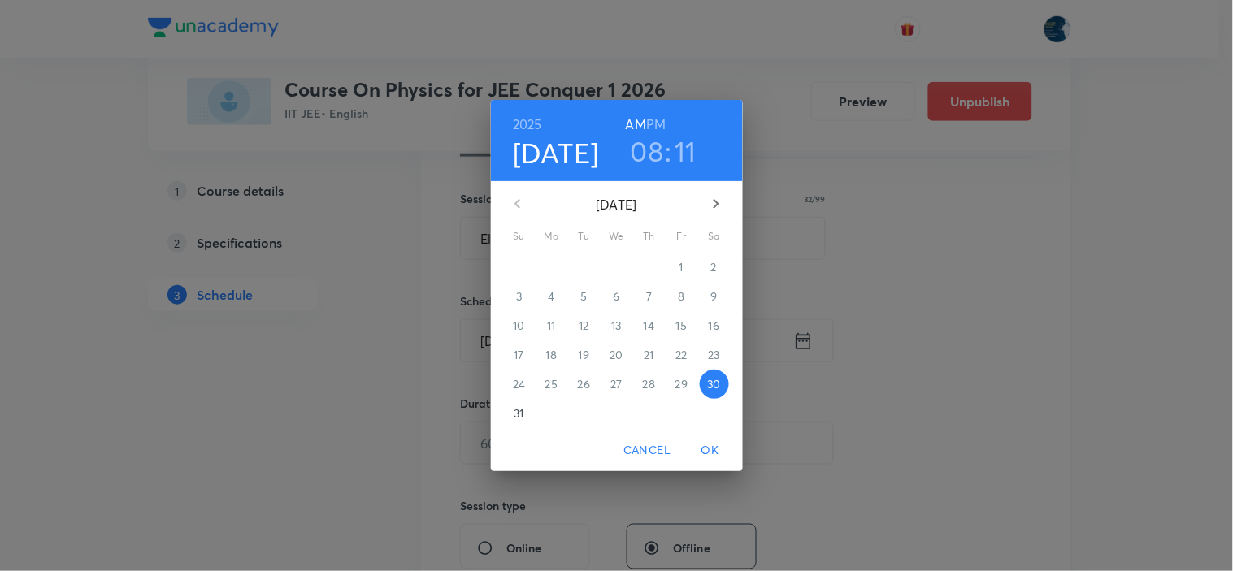
click at [686, 153] on h3 "11" at bounding box center [686, 151] width 22 height 34
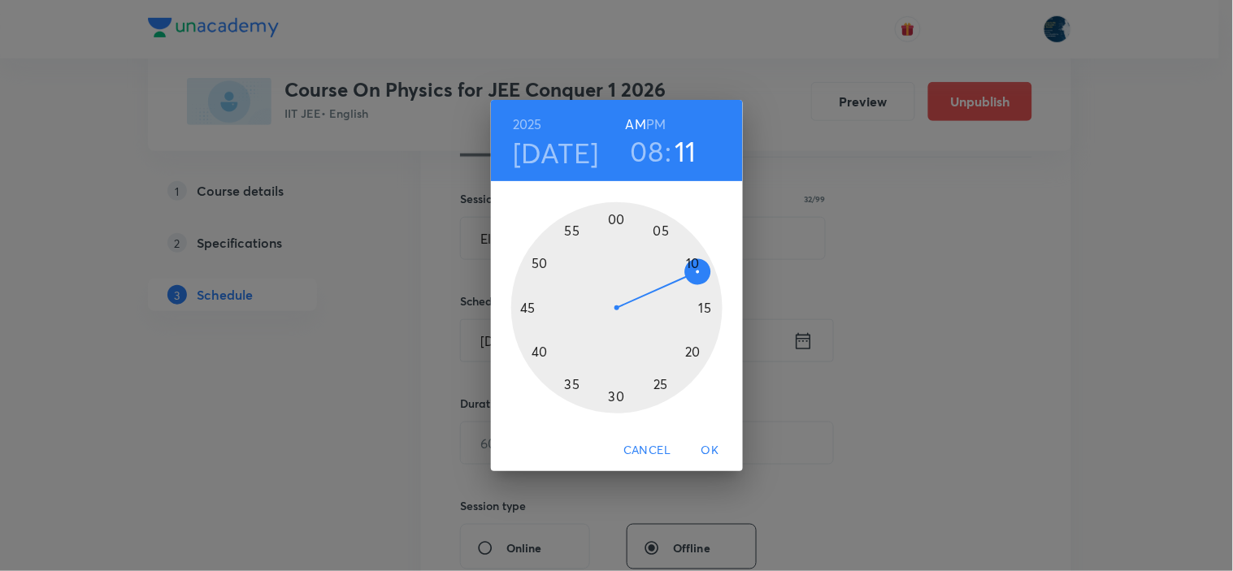
click at [572, 380] on div at bounding box center [616, 307] width 211 height 211
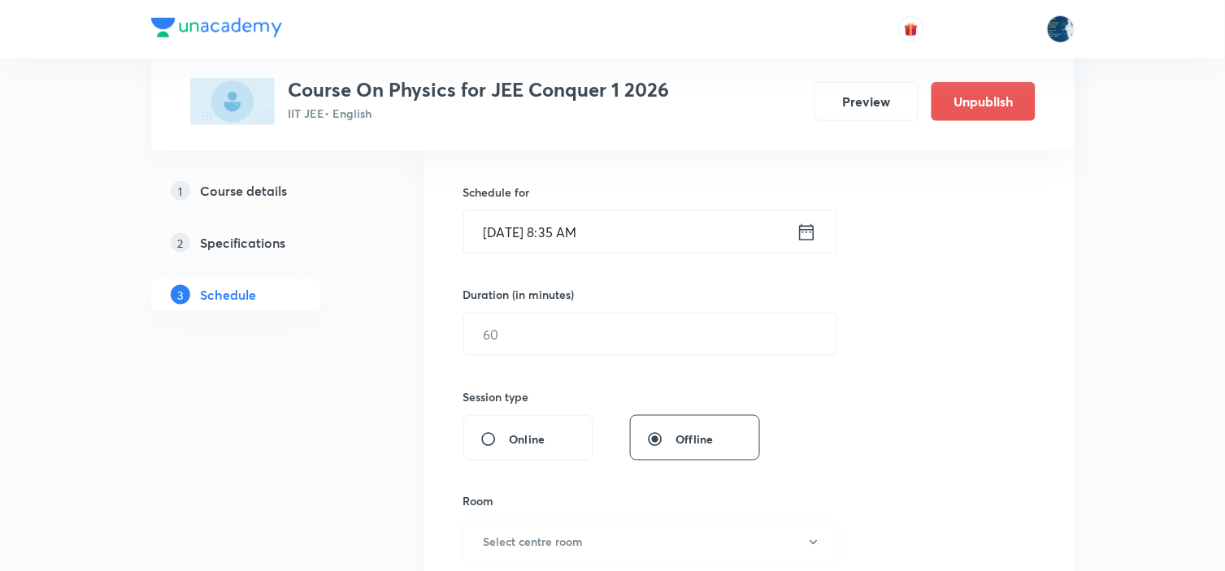
scroll to position [451, 0]
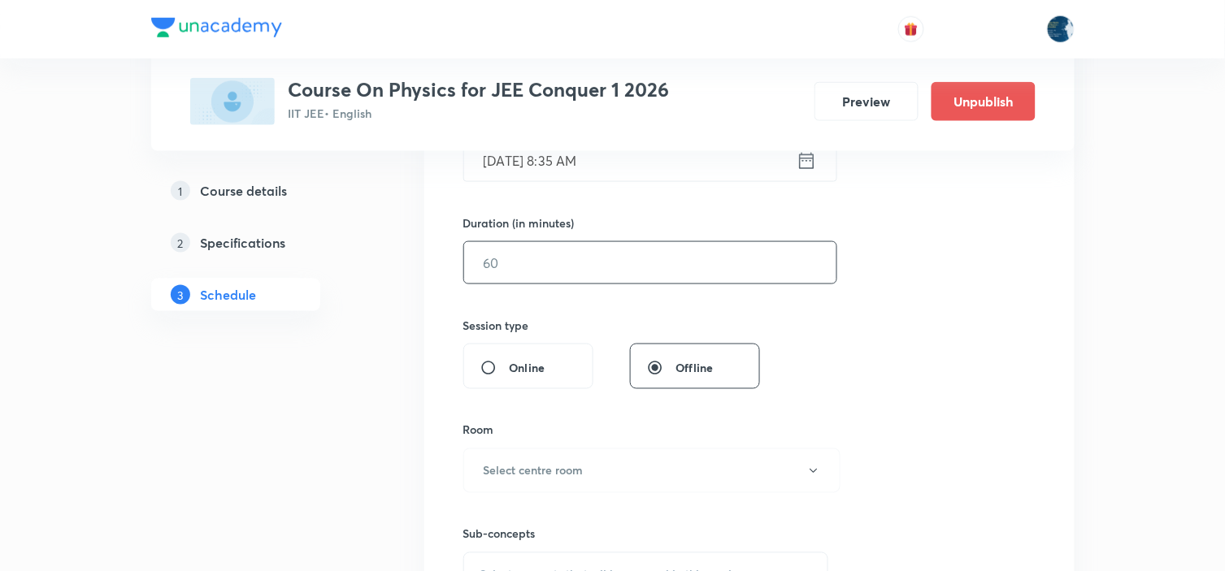
click at [601, 270] on input "text" at bounding box center [650, 262] width 372 height 41
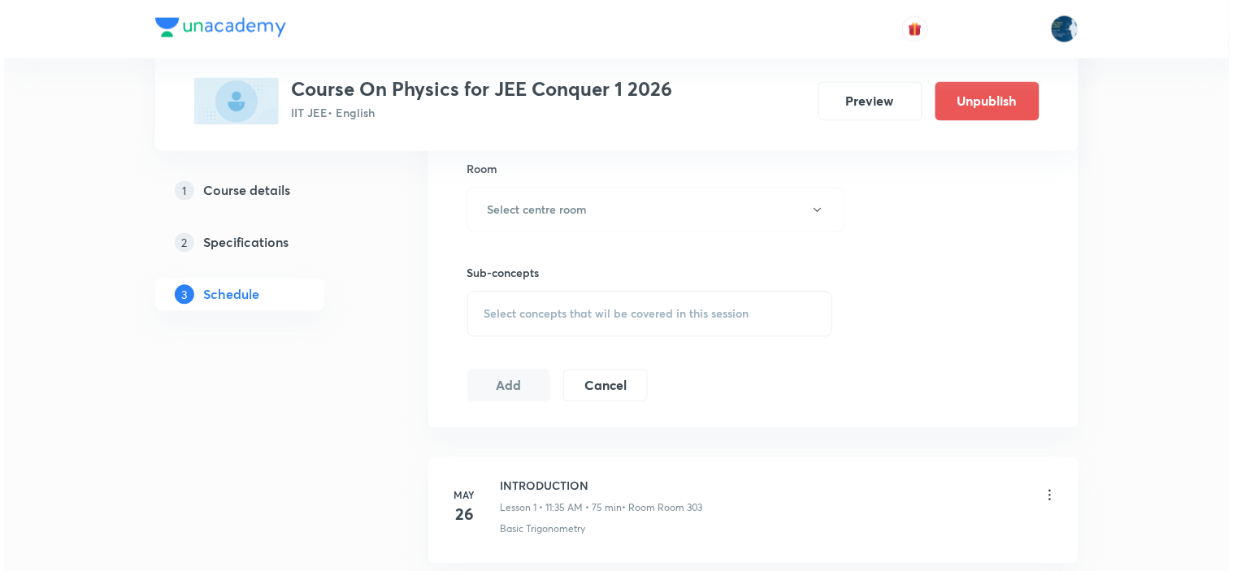
scroll to position [722, 0]
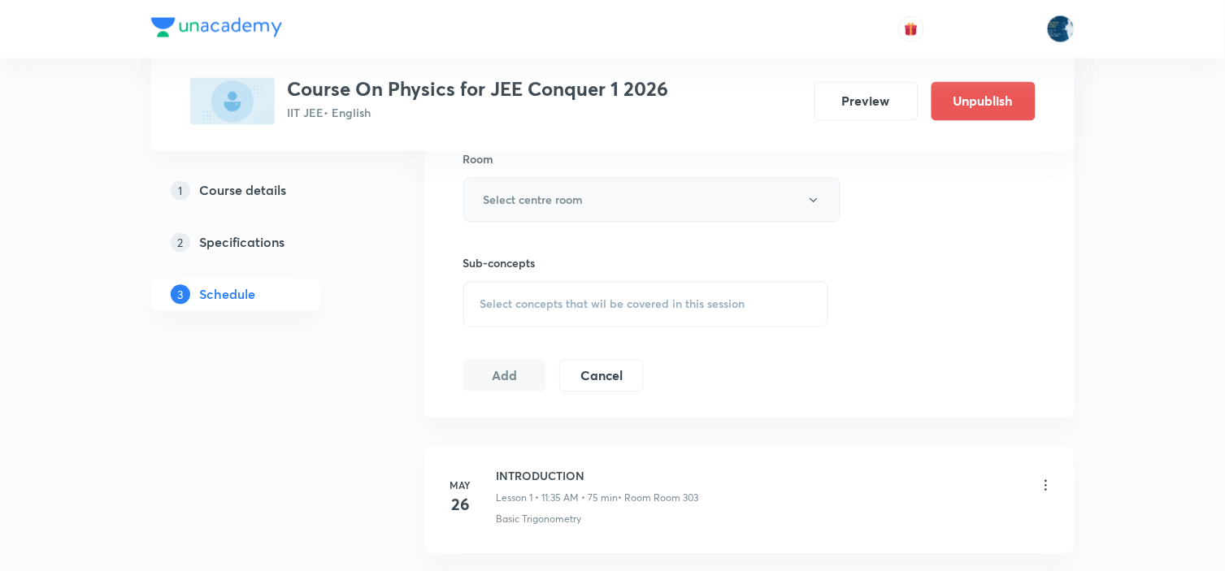
type input "85"
click at [606, 201] on button "Select centre room" at bounding box center [651, 200] width 377 height 45
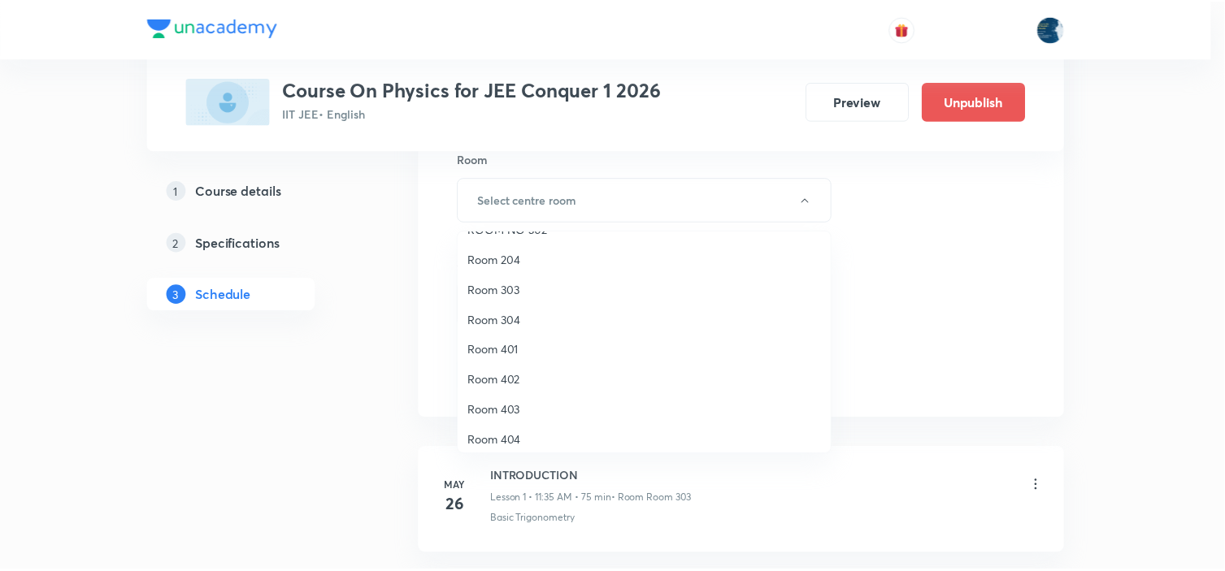
scroll to position [302, 0]
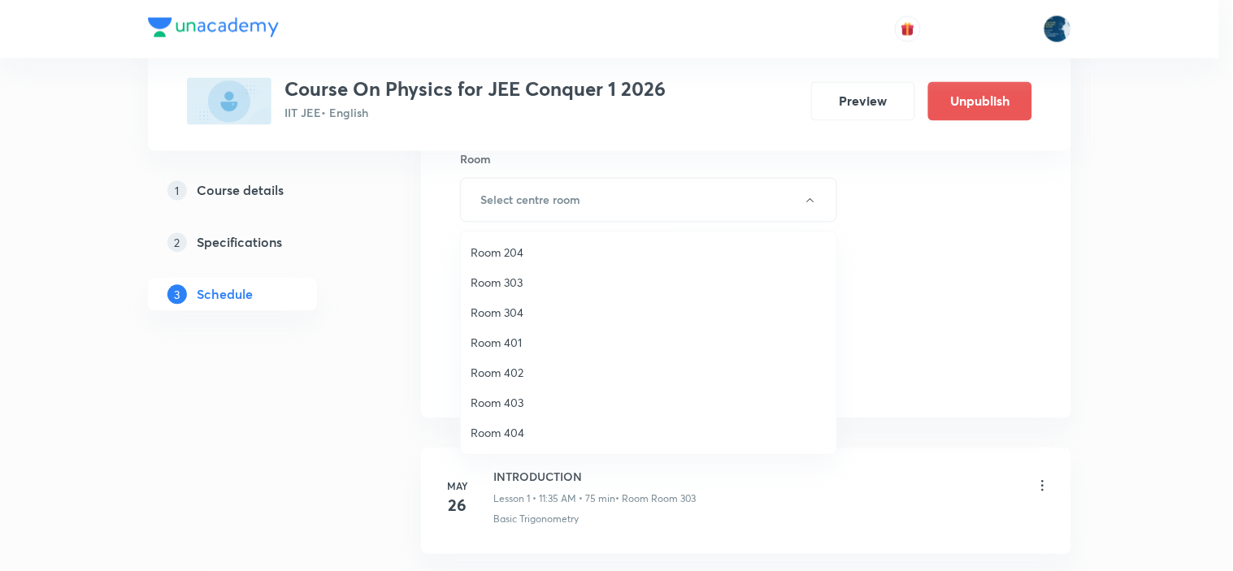
click at [554, 280] on span "Room 303" at bounding box center [649, 282] width 356 height 17
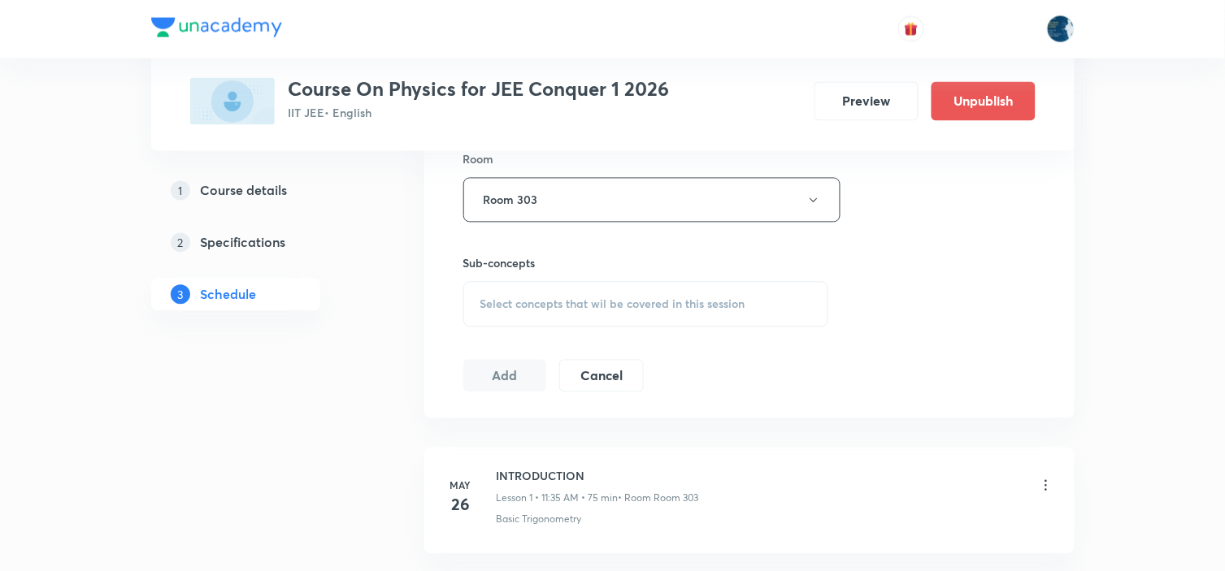
click at [567, 298] on span "Select concepts that wil be covered in this session" at bounding box center [612, 304] width 265 height 13
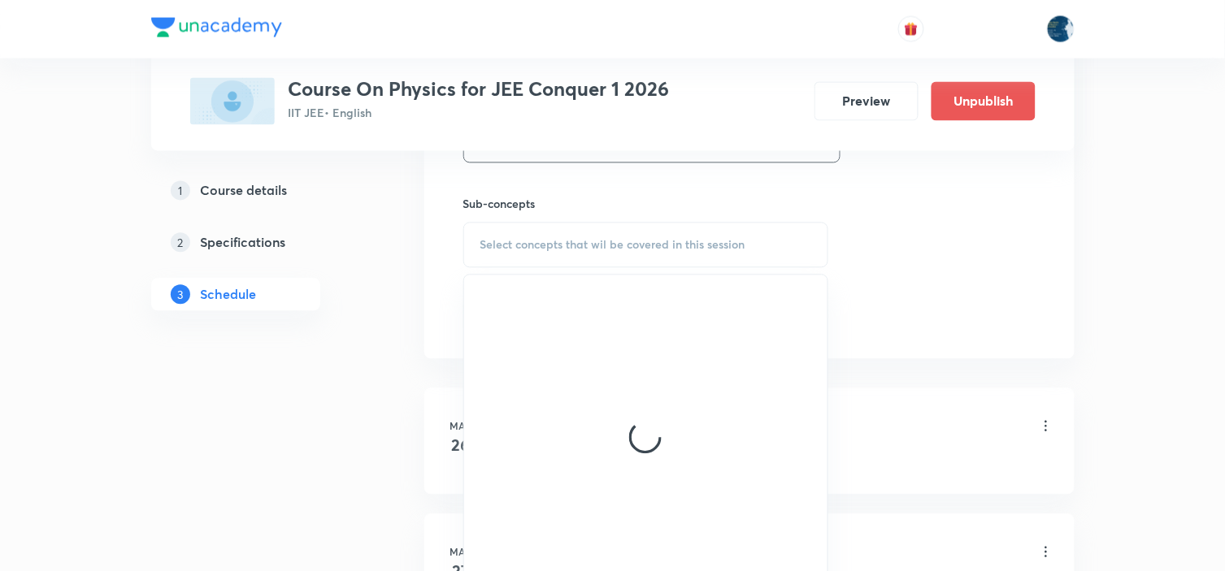
scroll to position [813, 0]
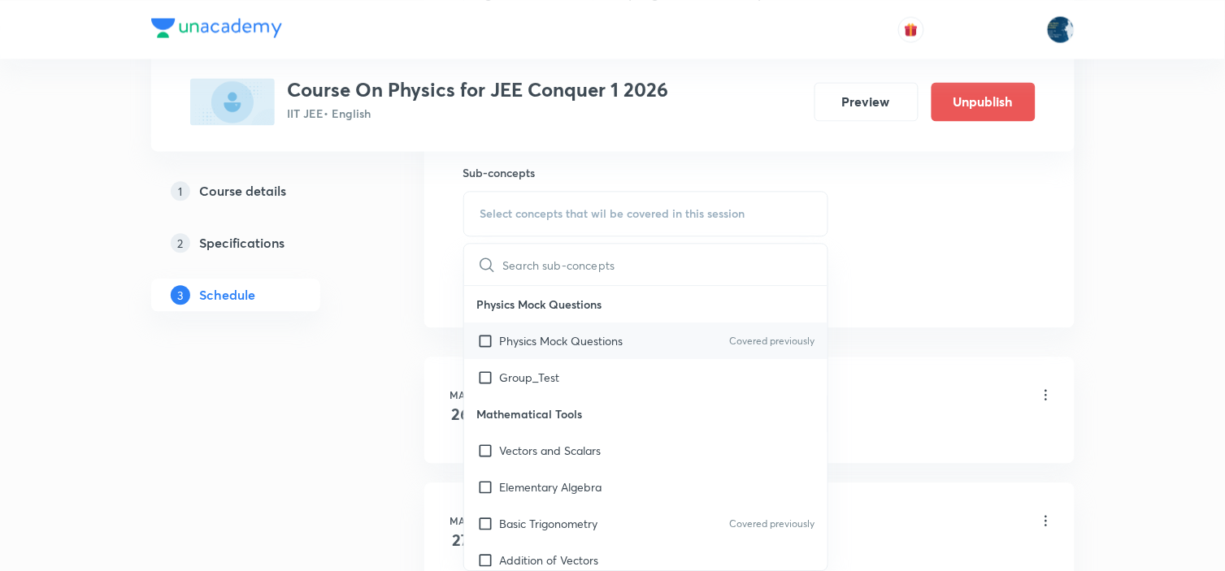
click at [671, 330] on div "Physics Mock Questions Covered previously" at bounding box center [646, 341] width 364 height 37
checkbox input "true"
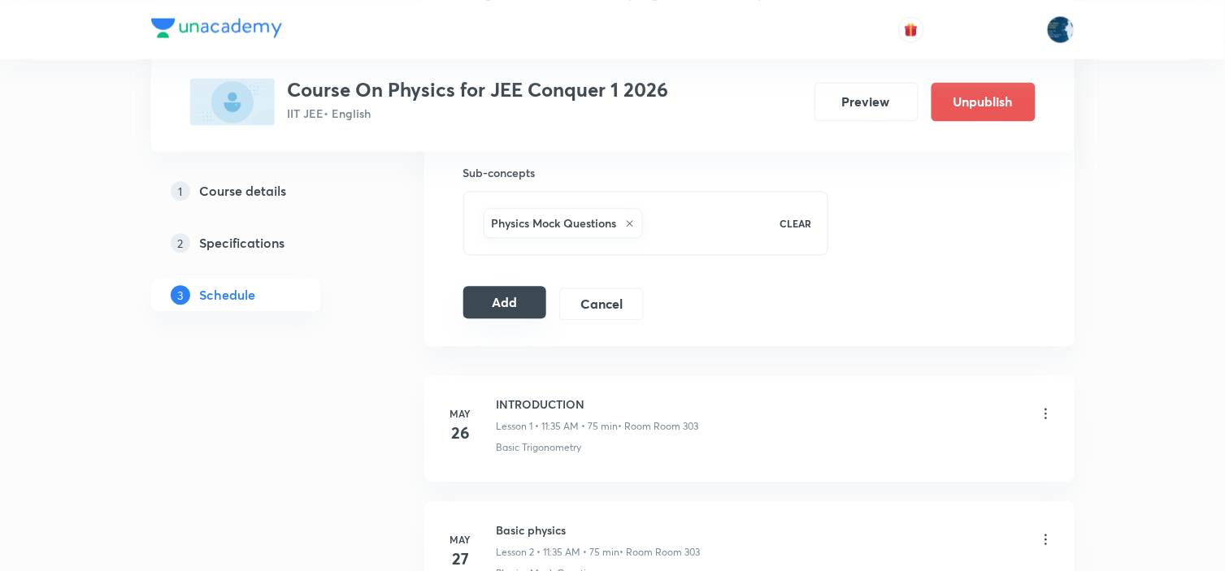
click at [520, 299] on button "Add" at bounding box center [505, 302] width 84 height 33
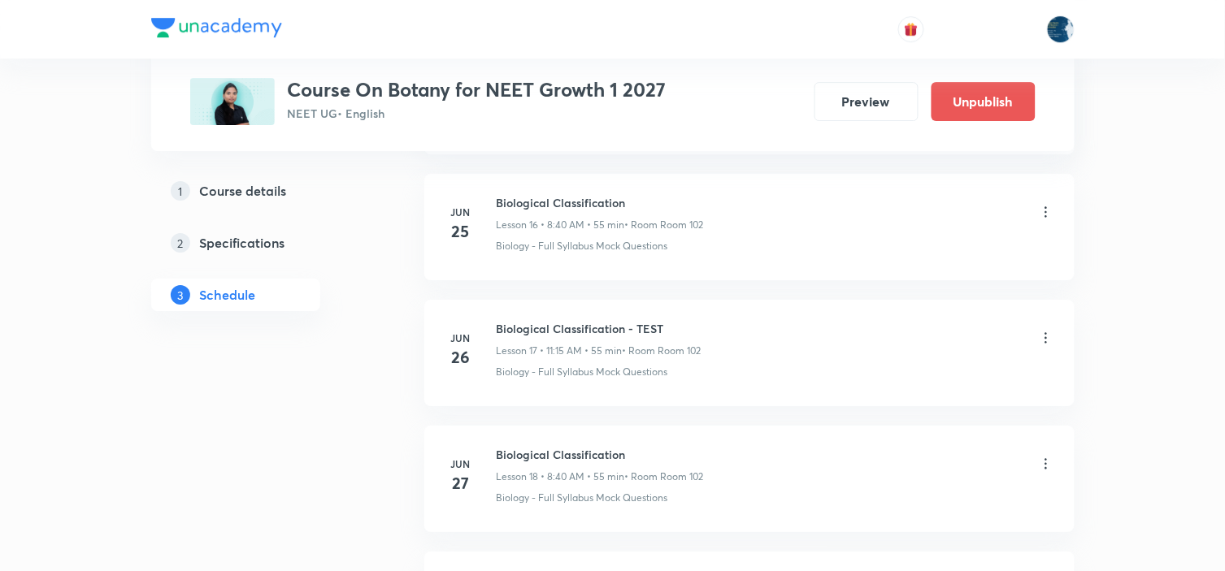
scroll to position [7164, 0]
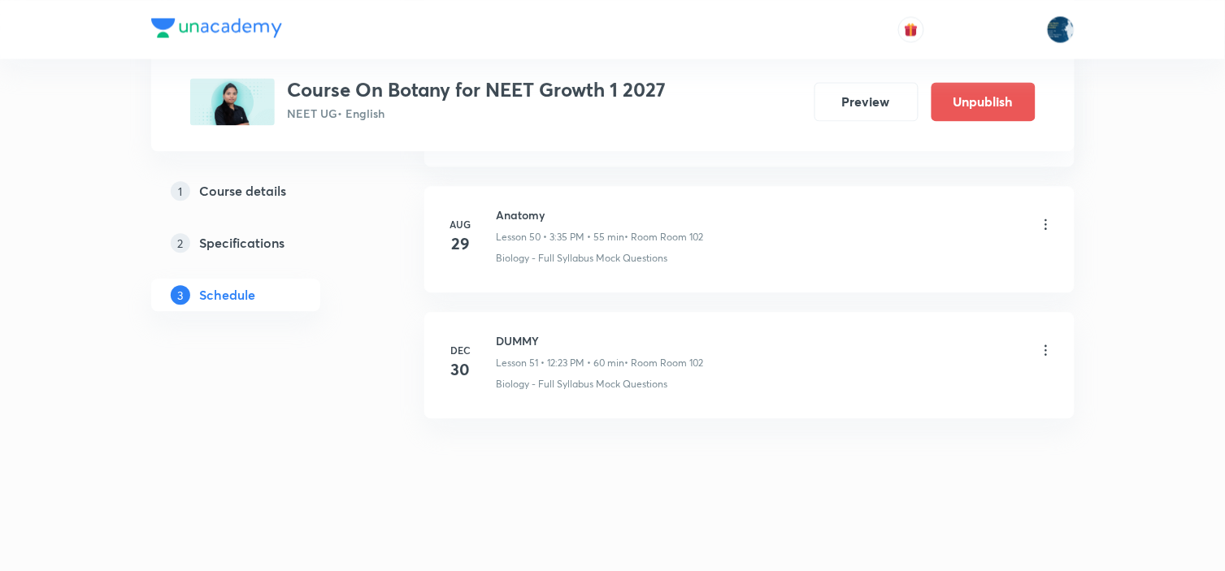
click at [497, 215] on h6 "Anatomy" at bounding box center [600, 214] width 207 height 17
copy h6 "Anatomy"
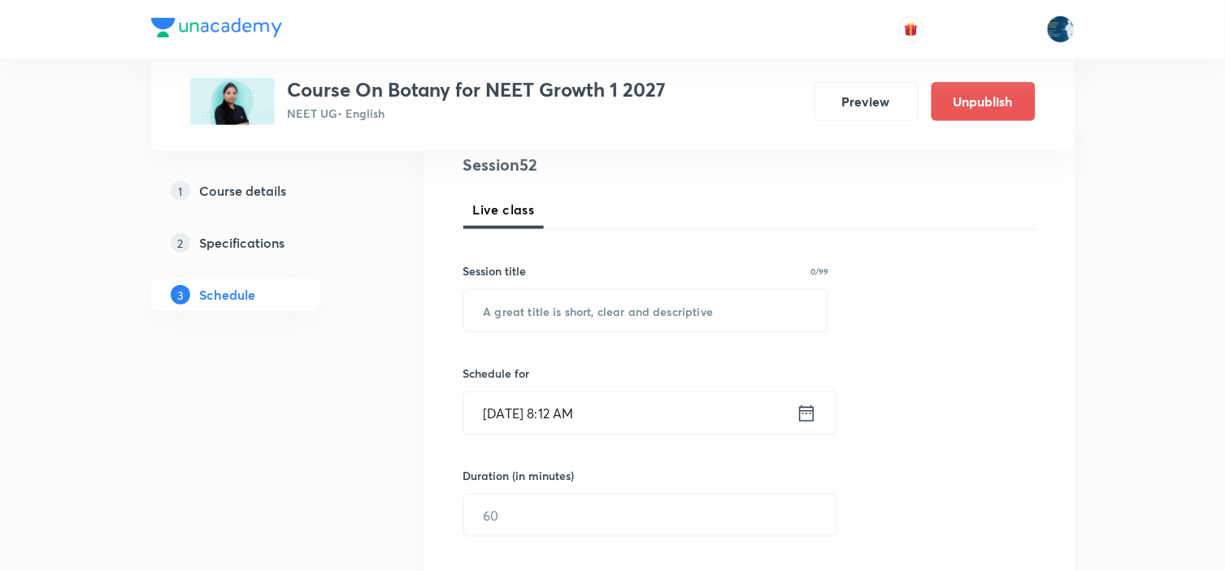
scroll to position [271, 0]
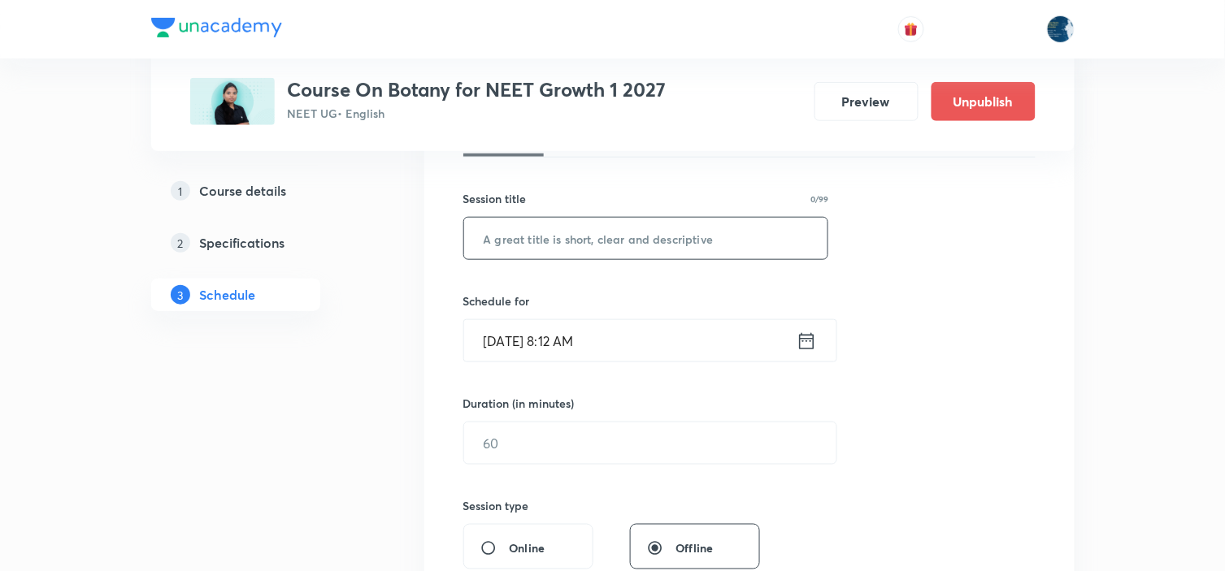
click at [553, 241] on input "text" at bounding box center [646, 238] width 364 height 41
paste input "Anatomy"
type input "Anatomy"
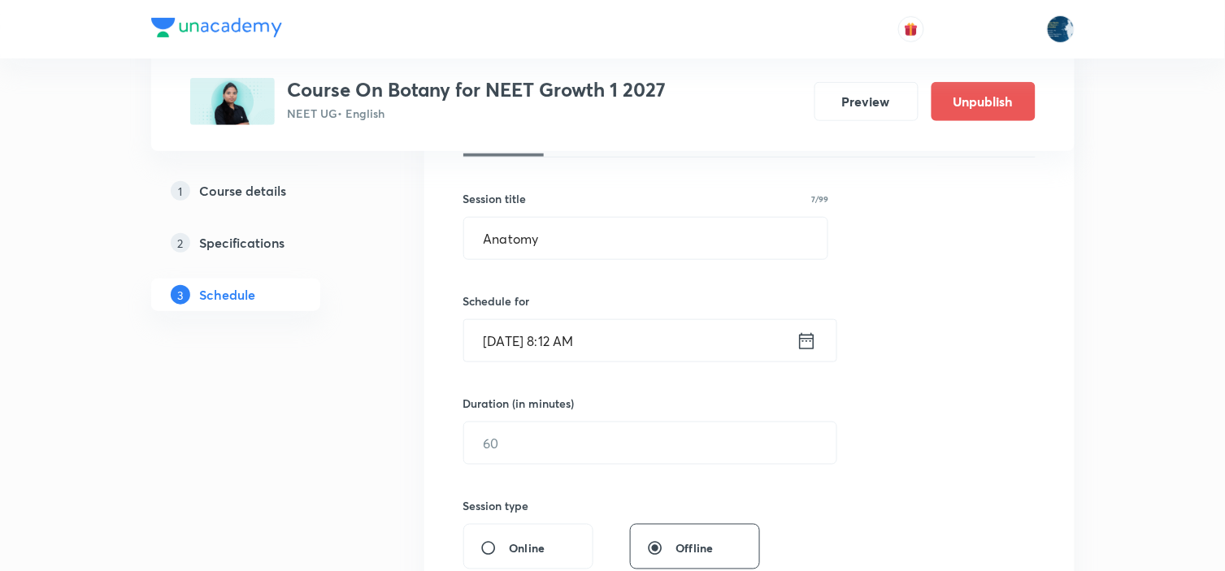
click at [809, 339] on icon at bounding box center [806, 341] width 20 height 23
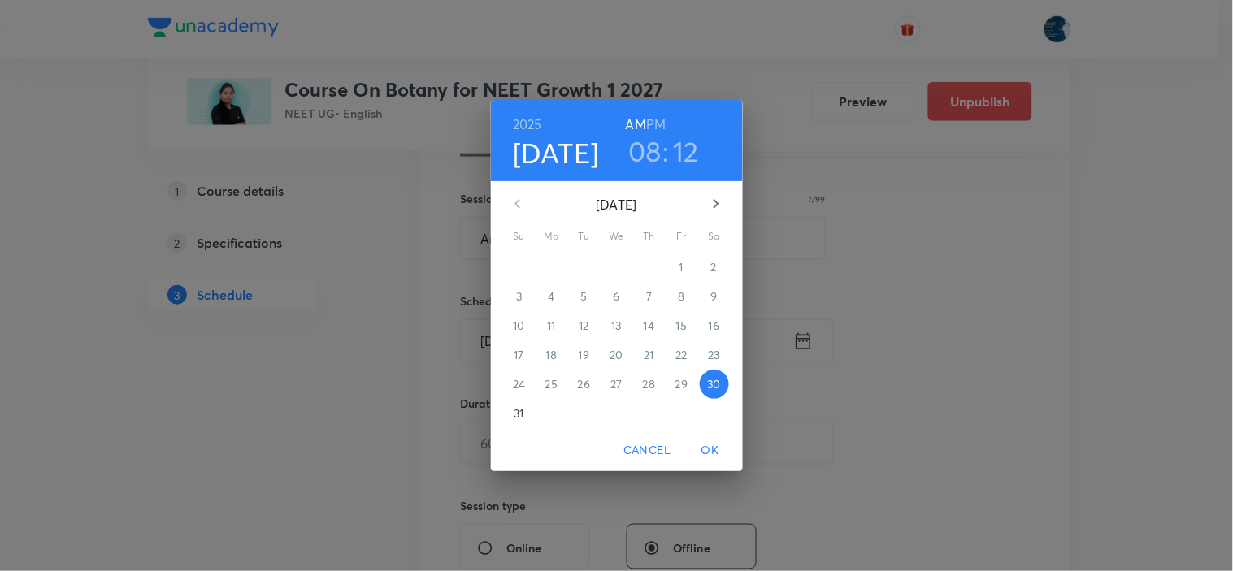
drag, startPoint x: 684, startPoint y: 145, endPoint x: 605, endPoint y: 179, distance: 85.9
click at [684, 147] on h3 "12" at bounding box center [686, 151] width 26 height 34
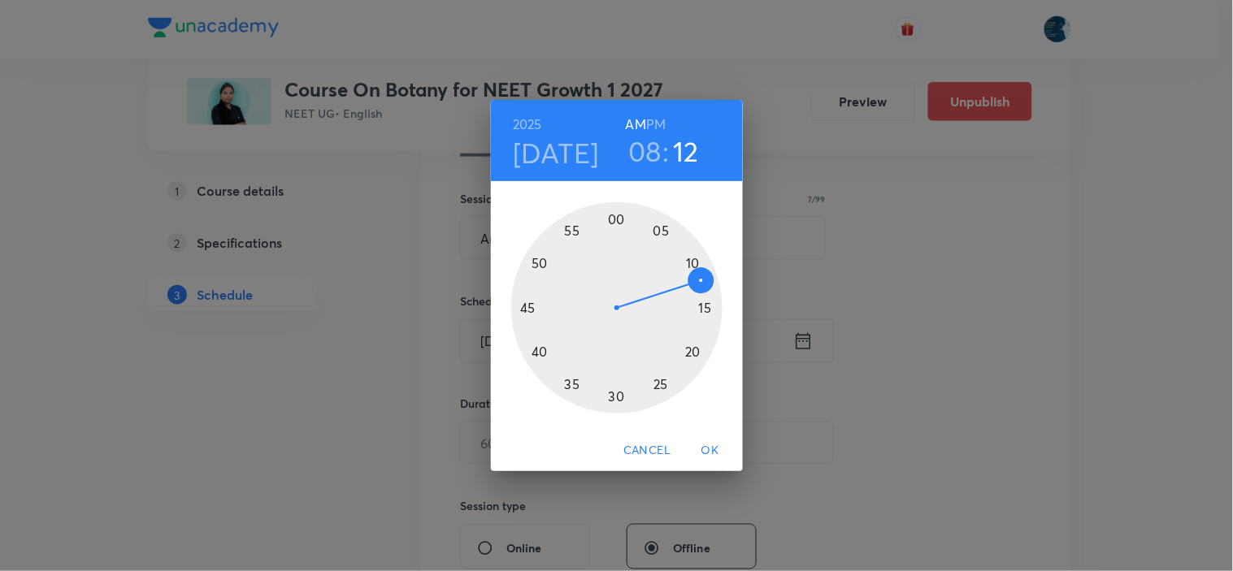
click at [531, 305] on div at bounding box center [616, 307] width 211 height 211
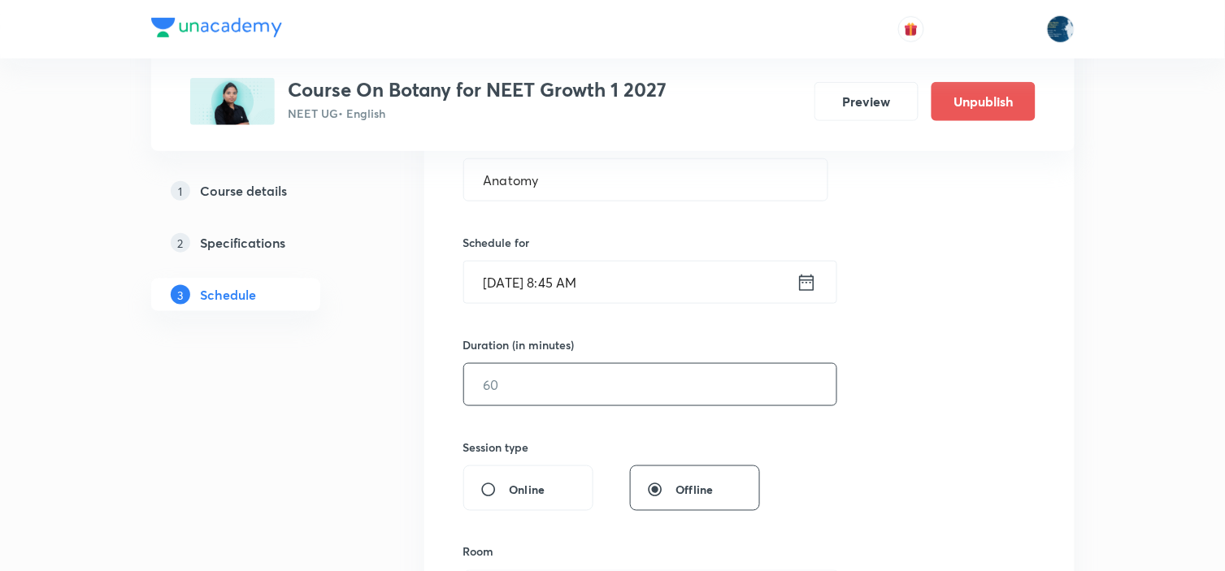
scroll to position [361, 0]
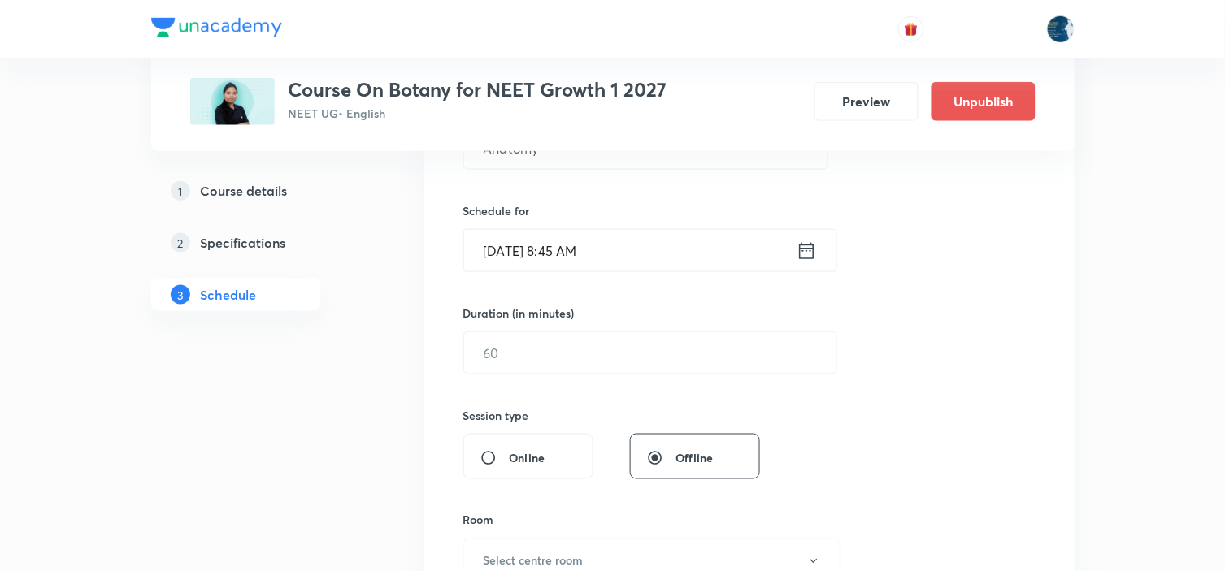
click at [662, 323] on div "Duration (in minutes) ​" at bounding box center [611, 340] width 297 height 70
click at [653, 352] on input "text" at bounding box center [650, 352] width 372 height 41
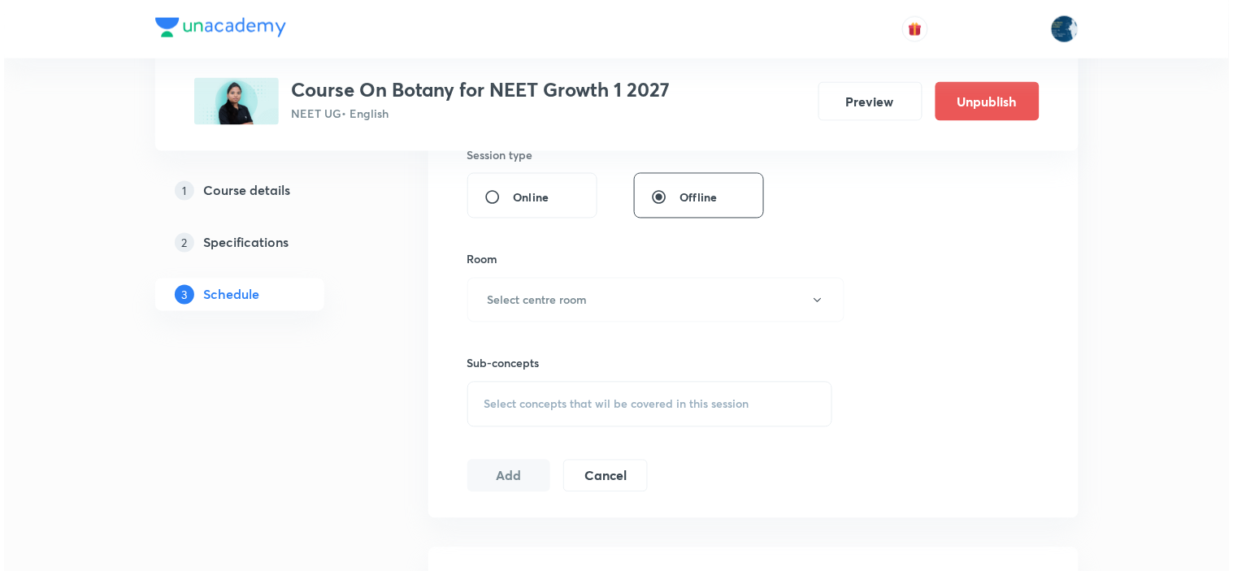
scroll to position [632, 0]
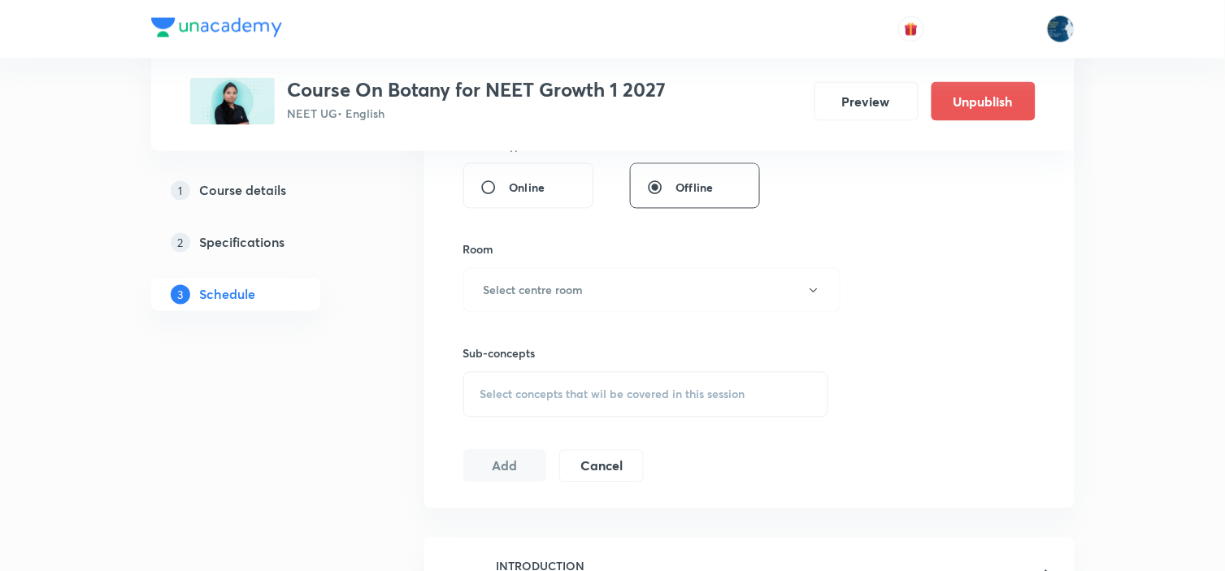
type input "55"
click at [589, 263] on div "Room Select centre room" at bounding box center [646, 277] width 366 height 72
click at [588, 282] on button "Select centre room" at bounding box center [651, 290] width 377 height 45
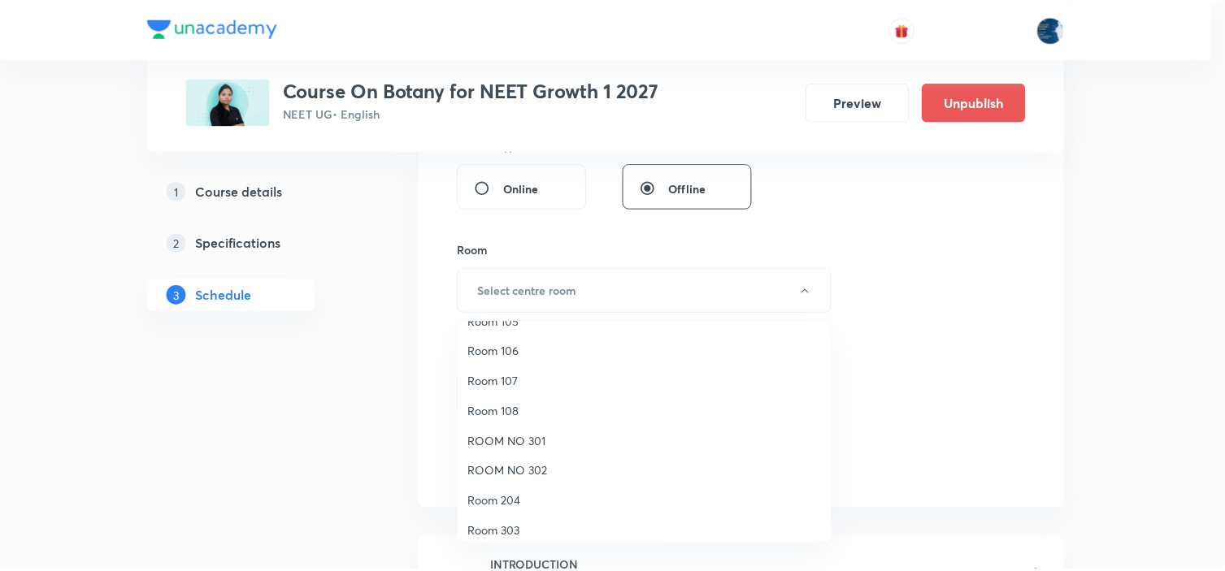
scroll to position [0, 0]
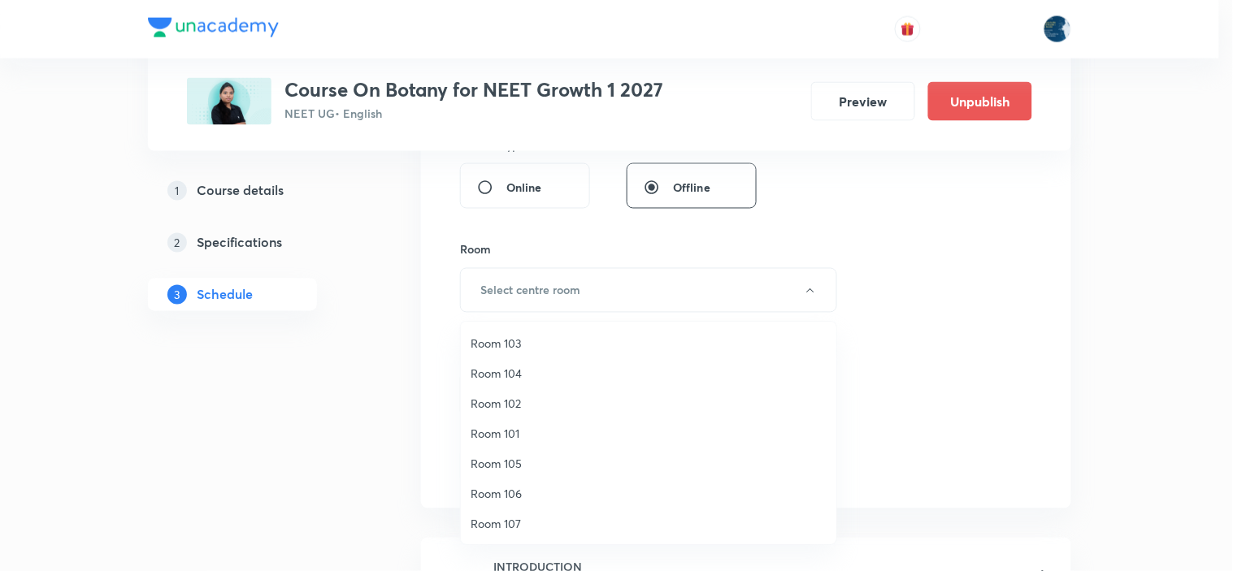
click at [533, 393] on li "Room 102" at bounding box center [648, 403] width 375 height 30
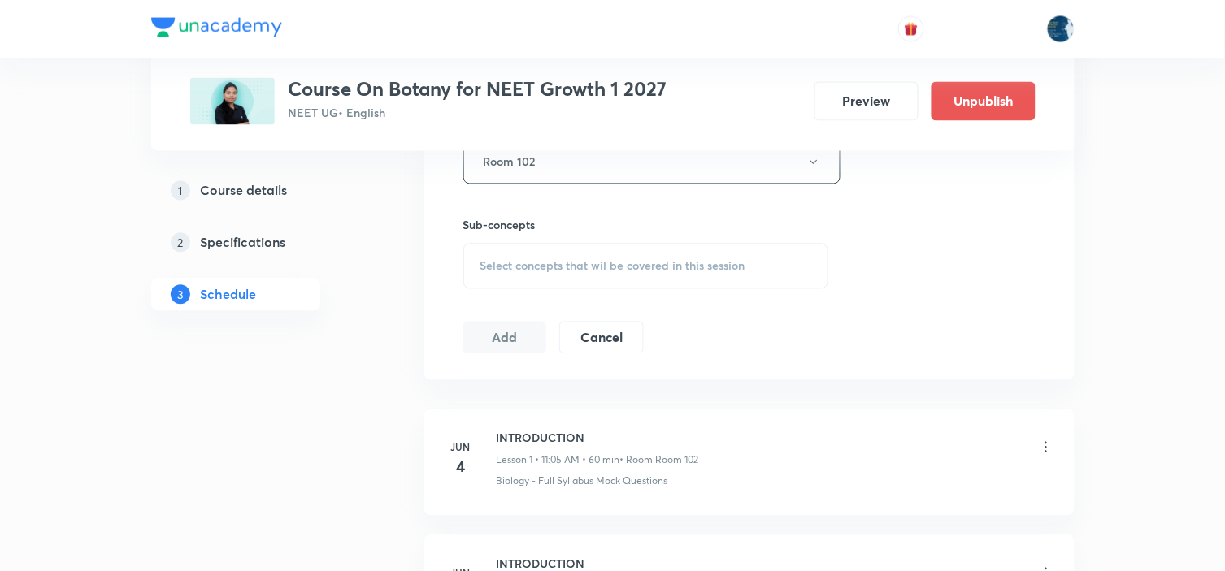
scroll to position [813, 0]
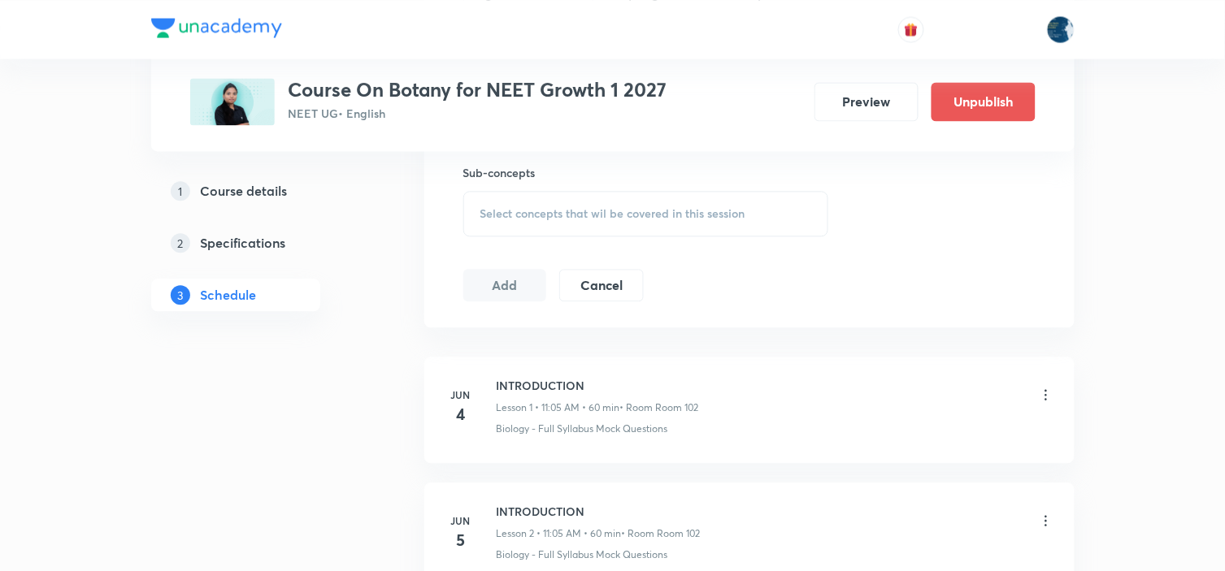
click at [716, 224] on div "Select concepts that wil be covered in this session" at bounding box center [646, 214] width 366 height 46
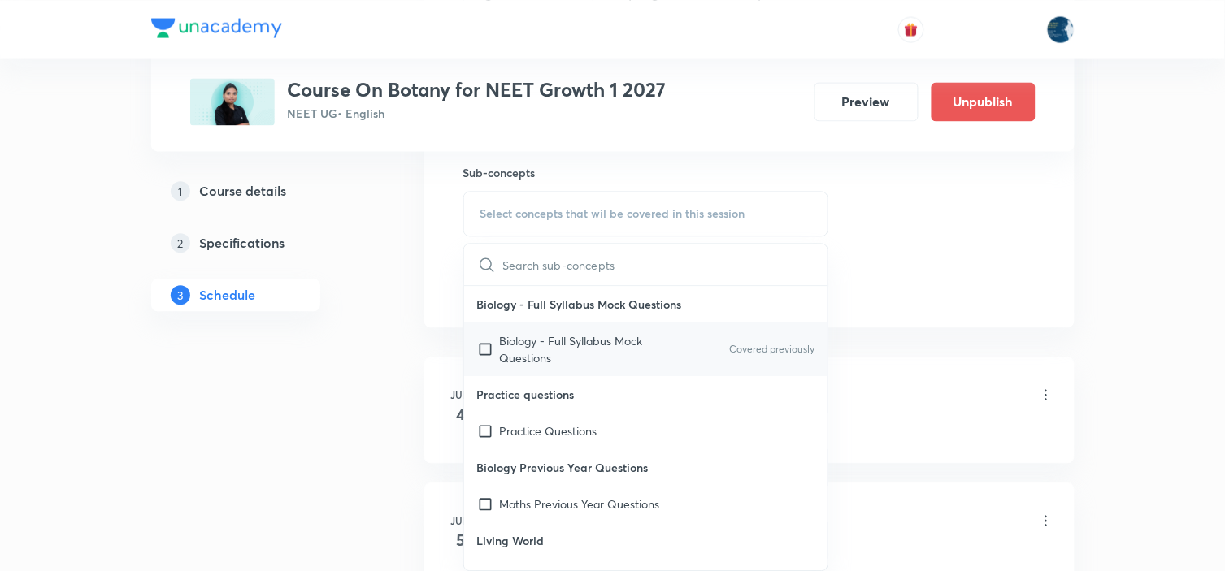
click at [692, 335] on div "Biology - Full Syllabus Mock Questions Covered previously" at bounding box center [646, 350] width 364 height 54
checkbox input "true"
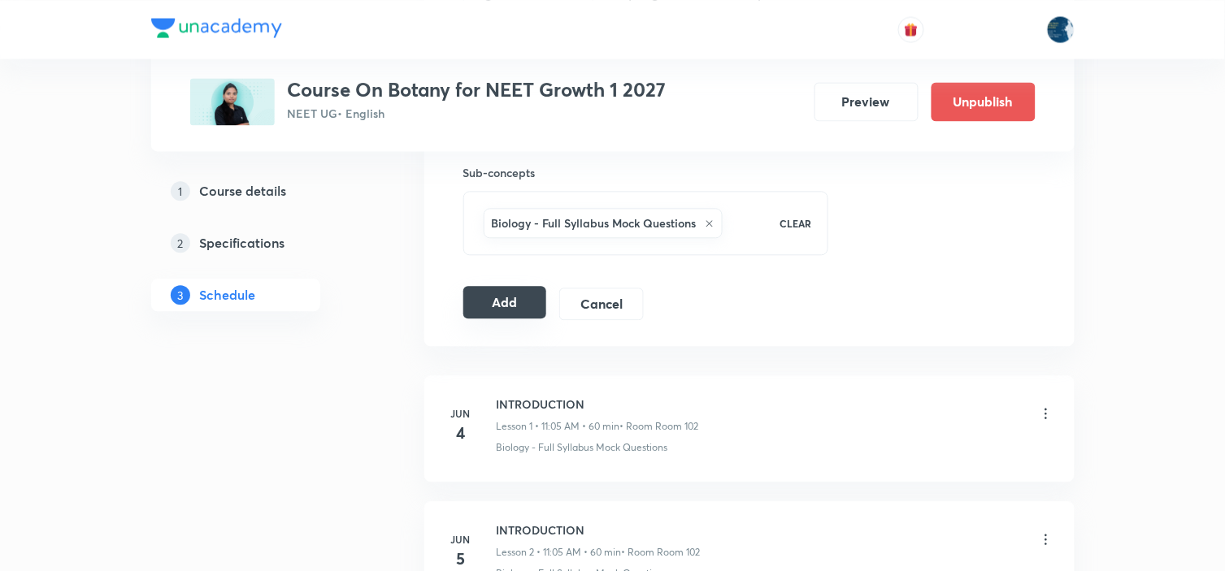
click at [494, 299] on button "Add" at bounding box center [505, 302] width 84 height 33
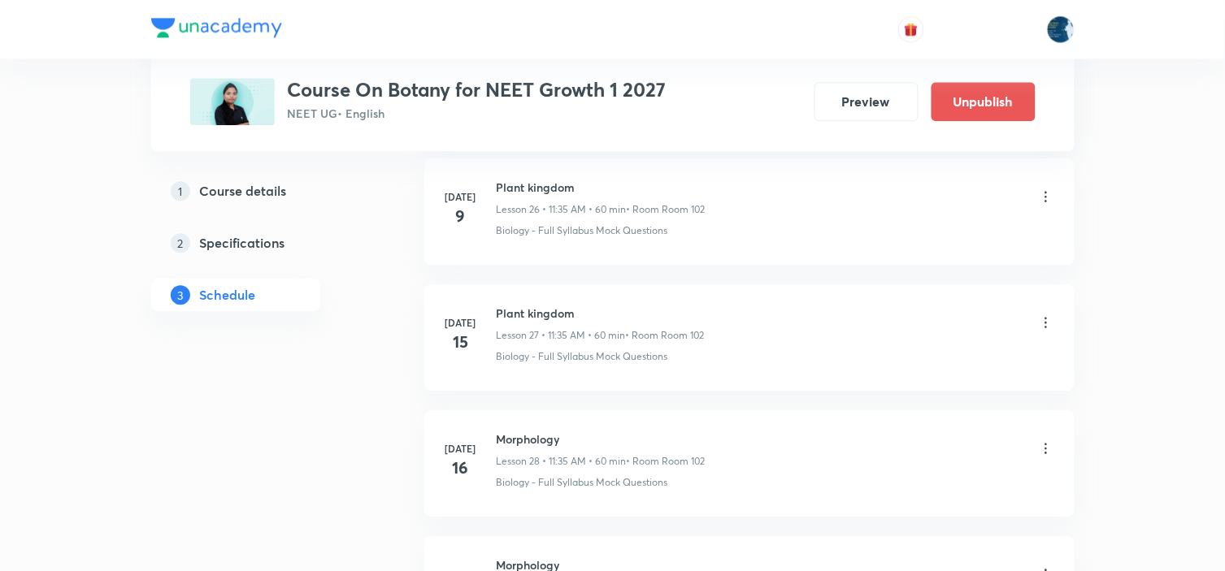
scroll to position [7182, 0]
